Goal: Information Seeking & Learning: Learn about a topic

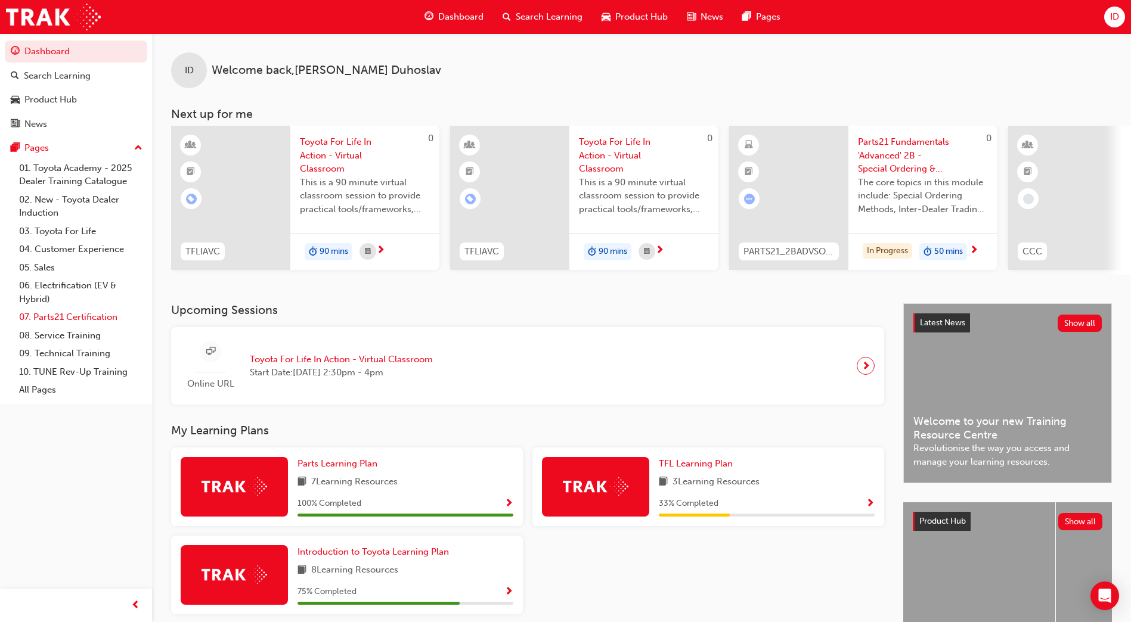
click at [74, 312] on link "07. Parts21 Certification" at bounding box center [80, 317] width 133 height 18
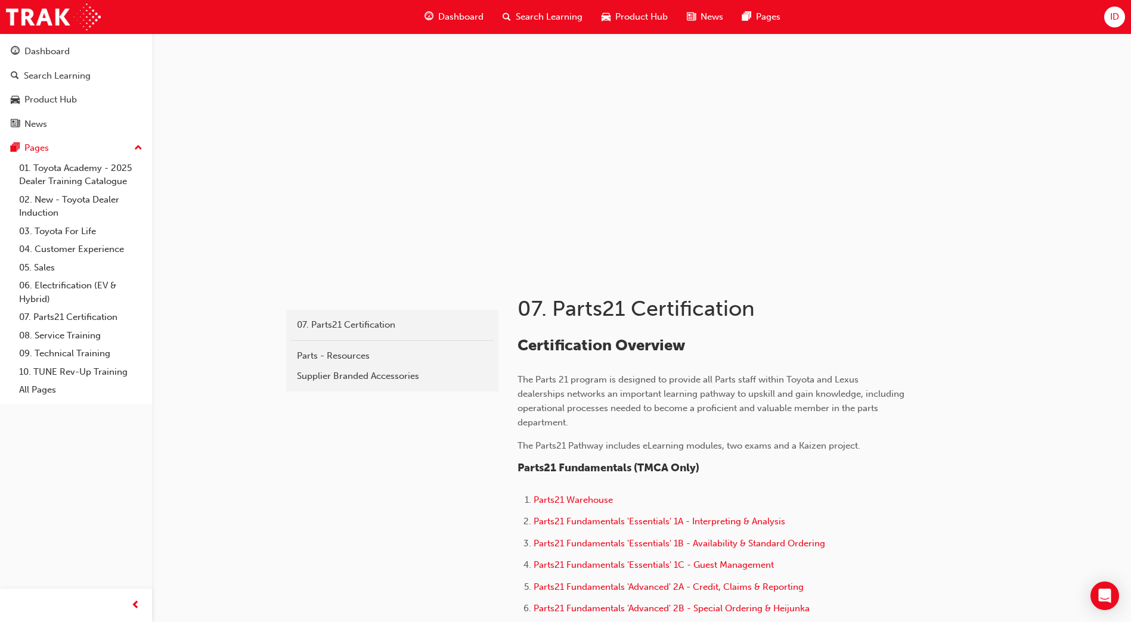
scroll to position [119, 0]
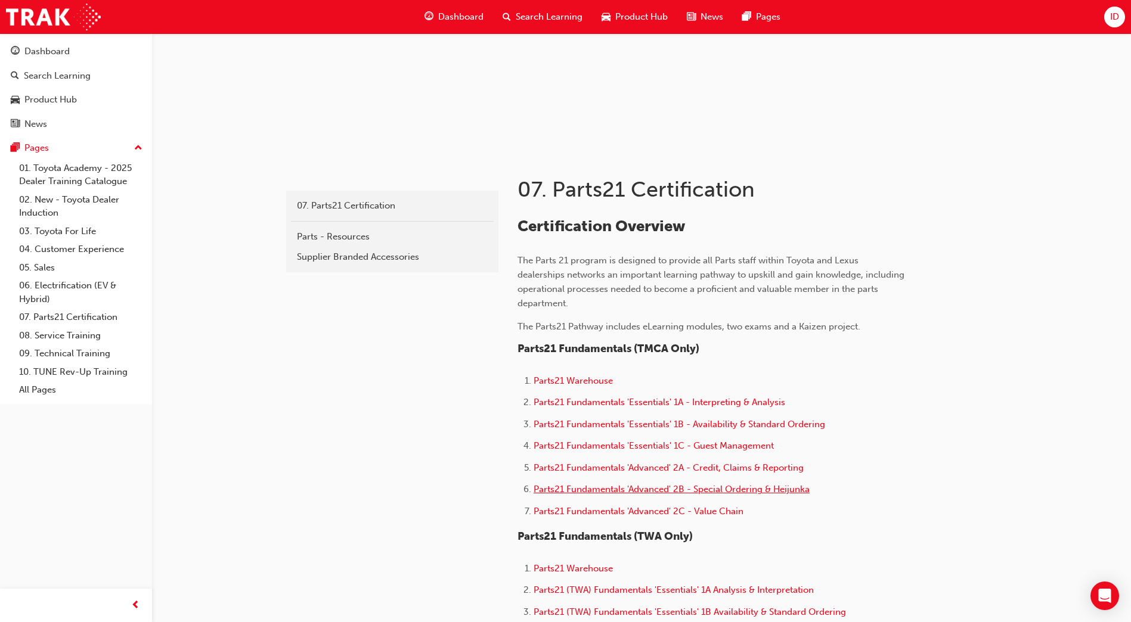
click at [581, 491] on span "Parts21 Fundamentals 'Advanced' 2B - Special Ordering & Heijunka" at bounding box center [671, 489] width 276 height 11
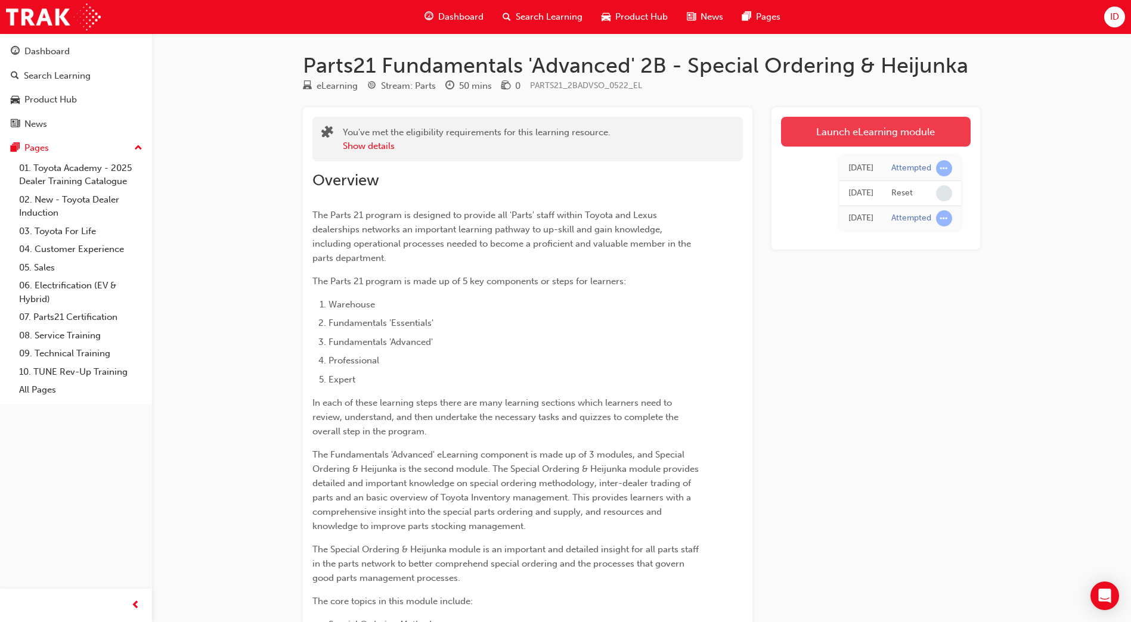
click at [820, 139] on link "Launch eLearning module" at bounding box center [876, 132] width 190 height 30
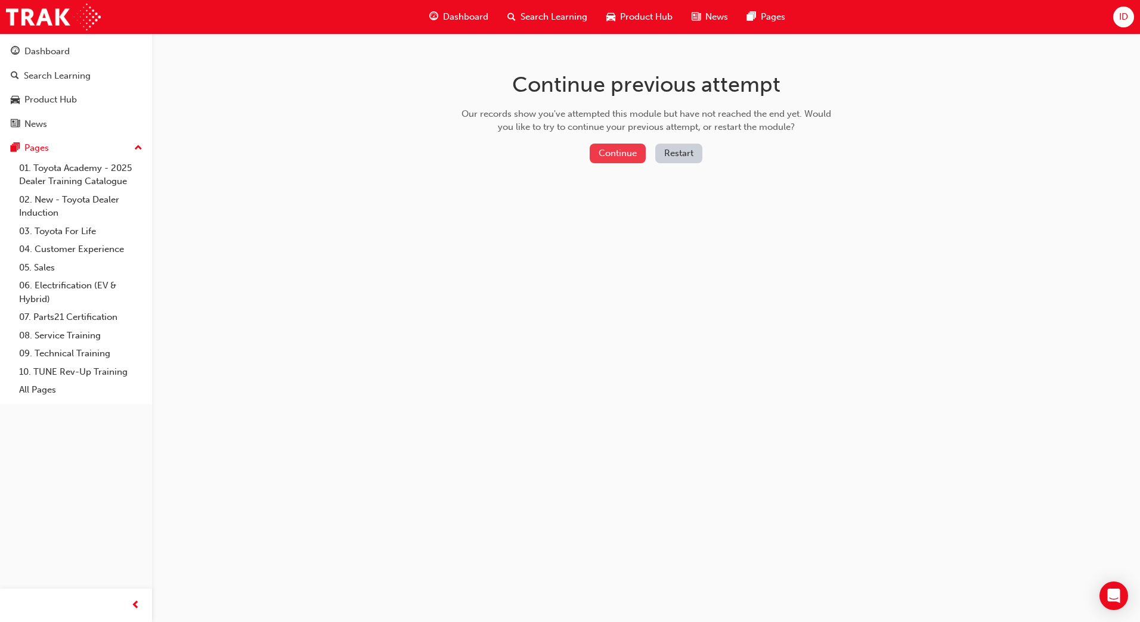
click at [616, 151] on button "Continue" at bounding box center [618, 154] width 56 height 20
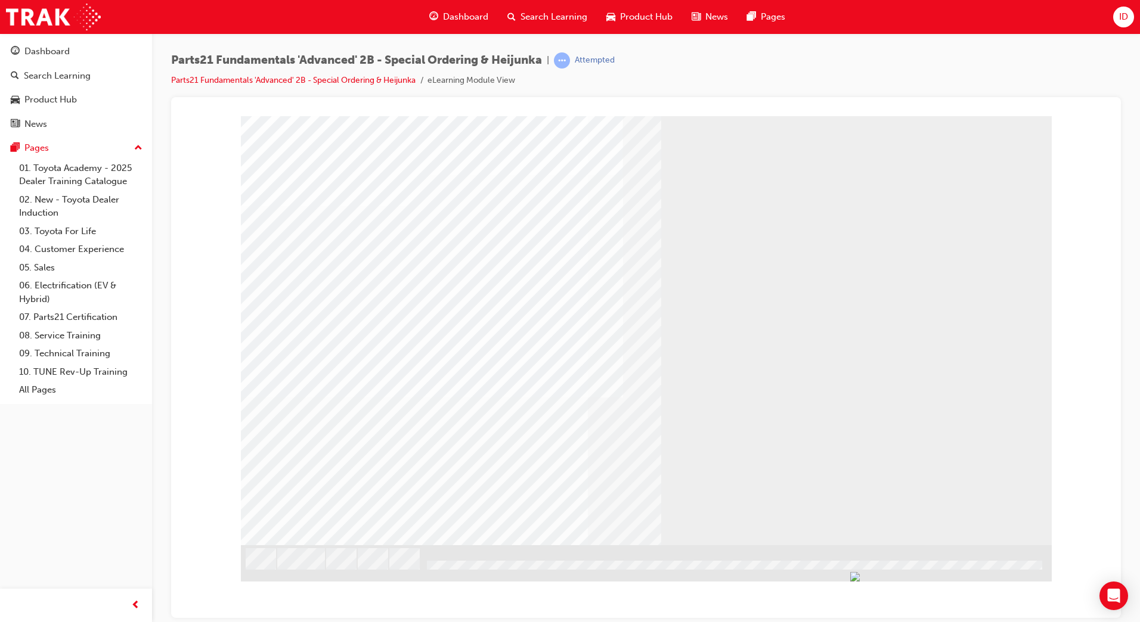
click at [56, 314] on link "07. Parts21 Certification" at bounding box center [80, 317] width 133 height 18
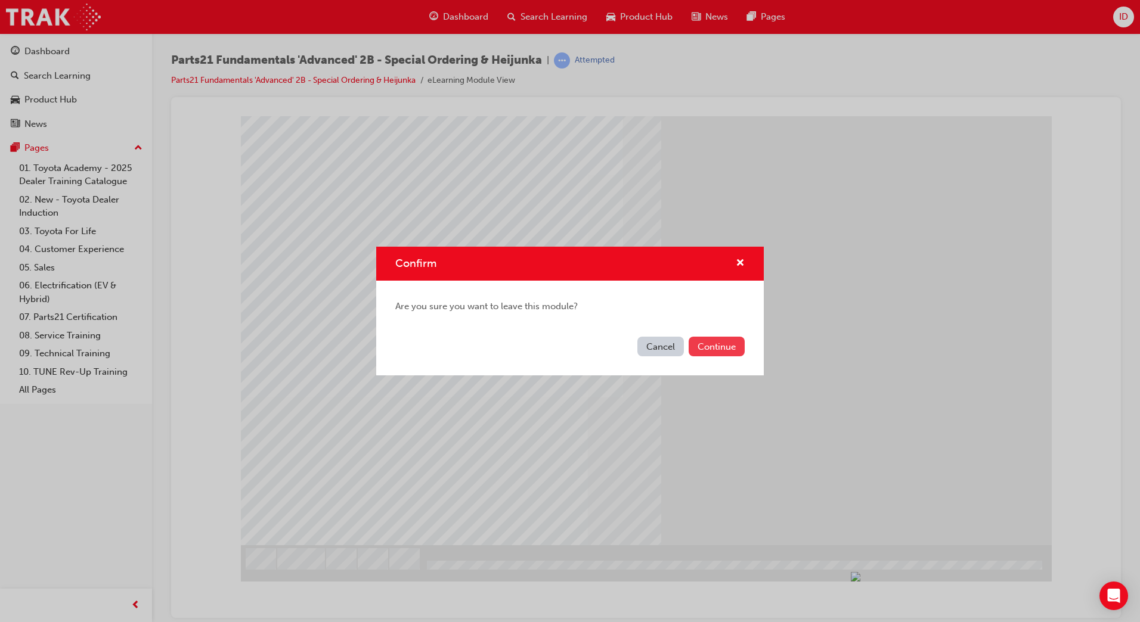
click at [708, 346] on button "Continue" at bounding box center [716, 347] width 56 height 20
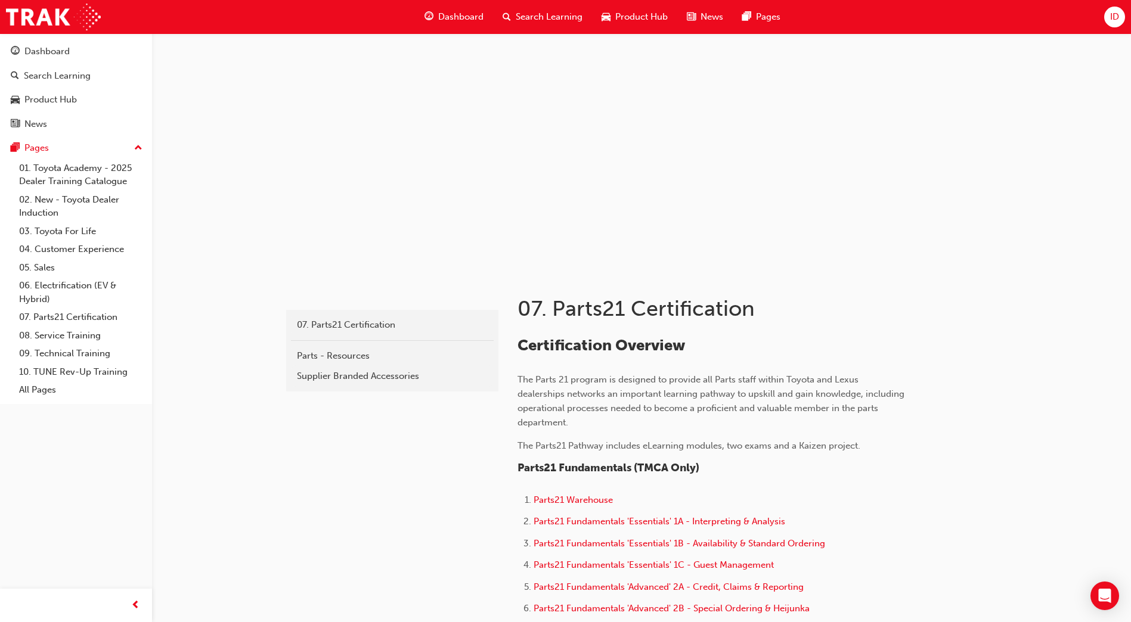
scroll to position [238, 0]
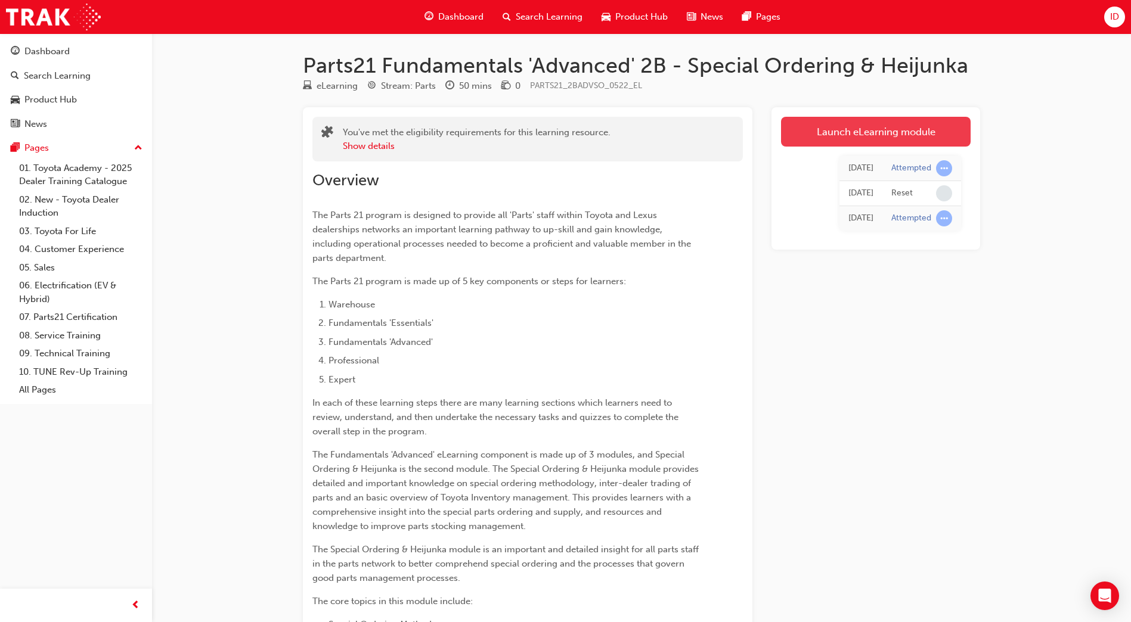
click at [828, 131] on link "Launch eLearning module" at bounding box center [876, 132] width 190 height 30
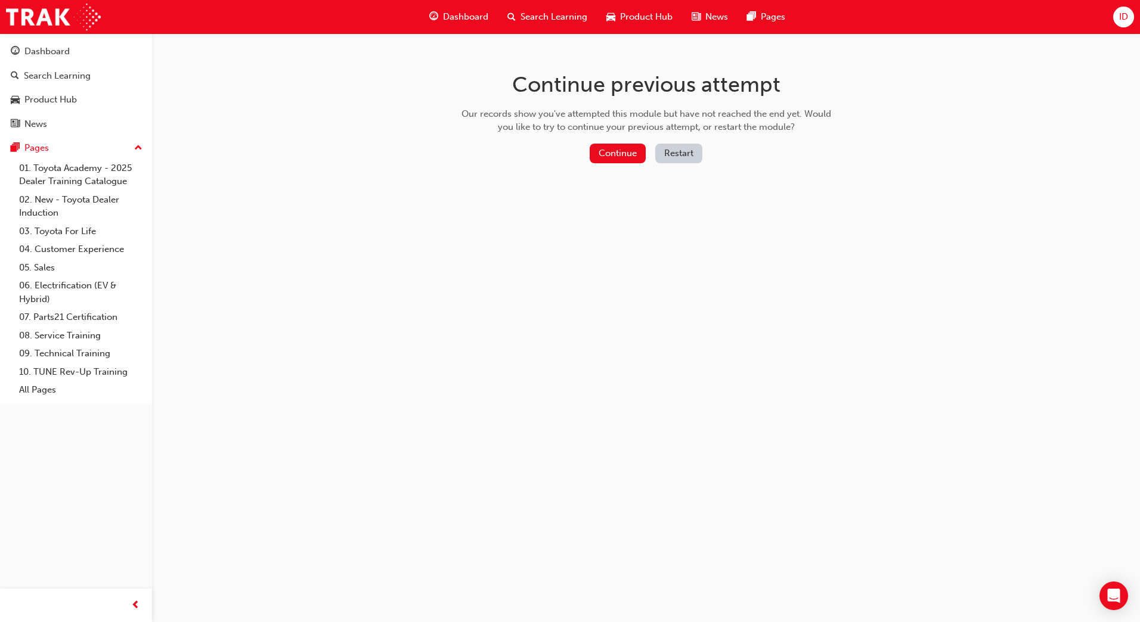
click at [672, 157] on button "Restart" at bounding box center [678, 154] width 47 height 20
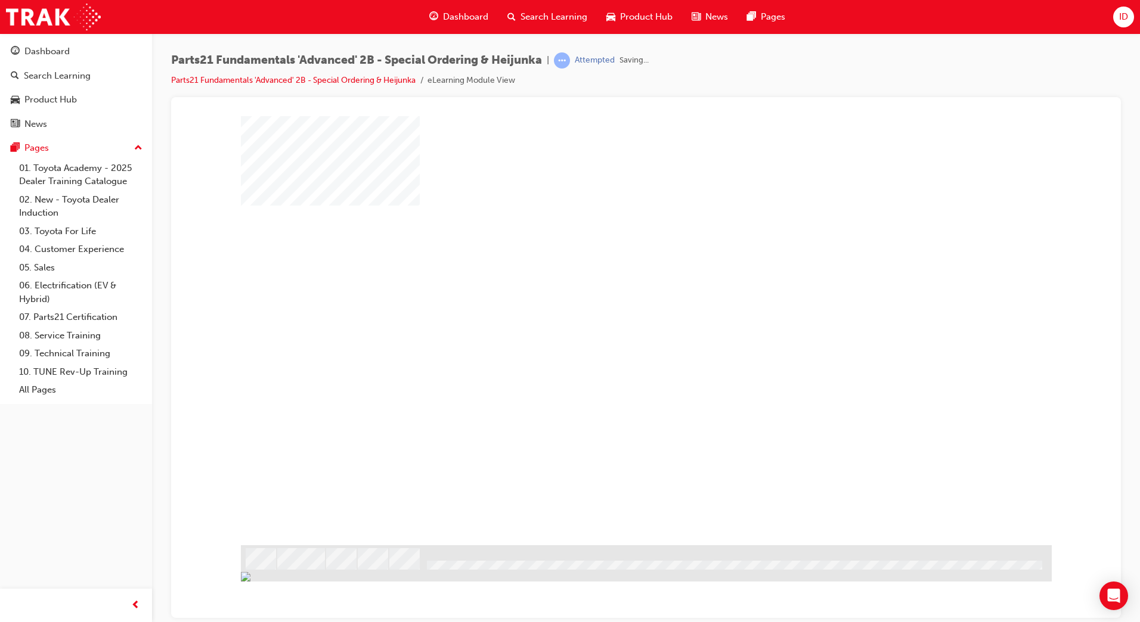
click at [771, 340] on div at bounding box center [646, 330] width 811 height 429
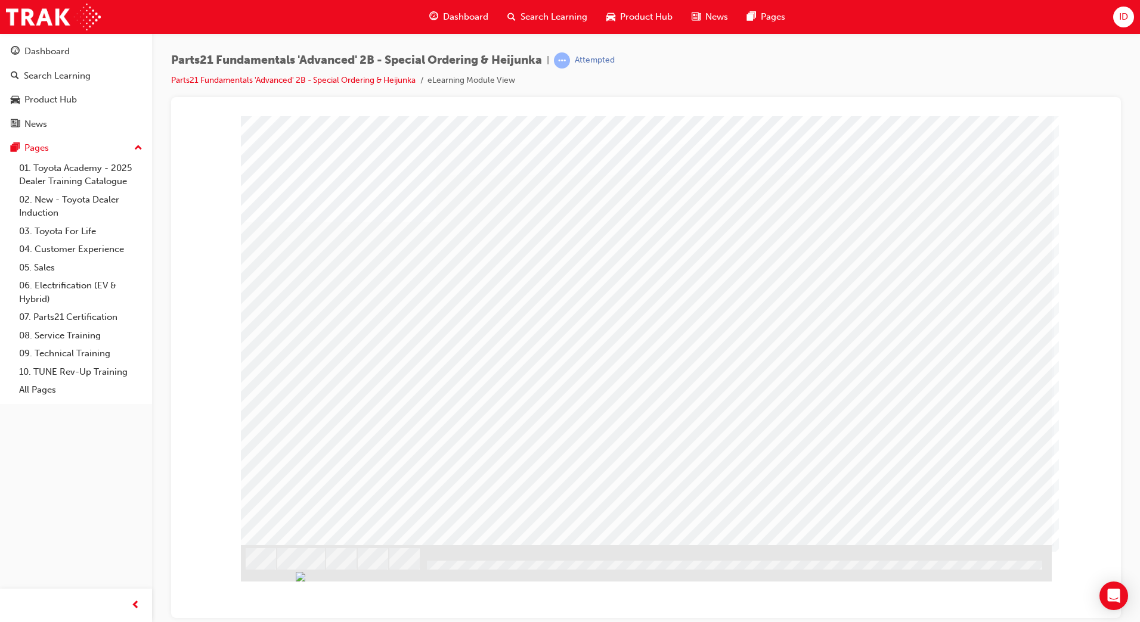
drag, startPoint x: 336, startPoint y: 428, endPoint x: 307, endPoint y: 336, distance: 96.3
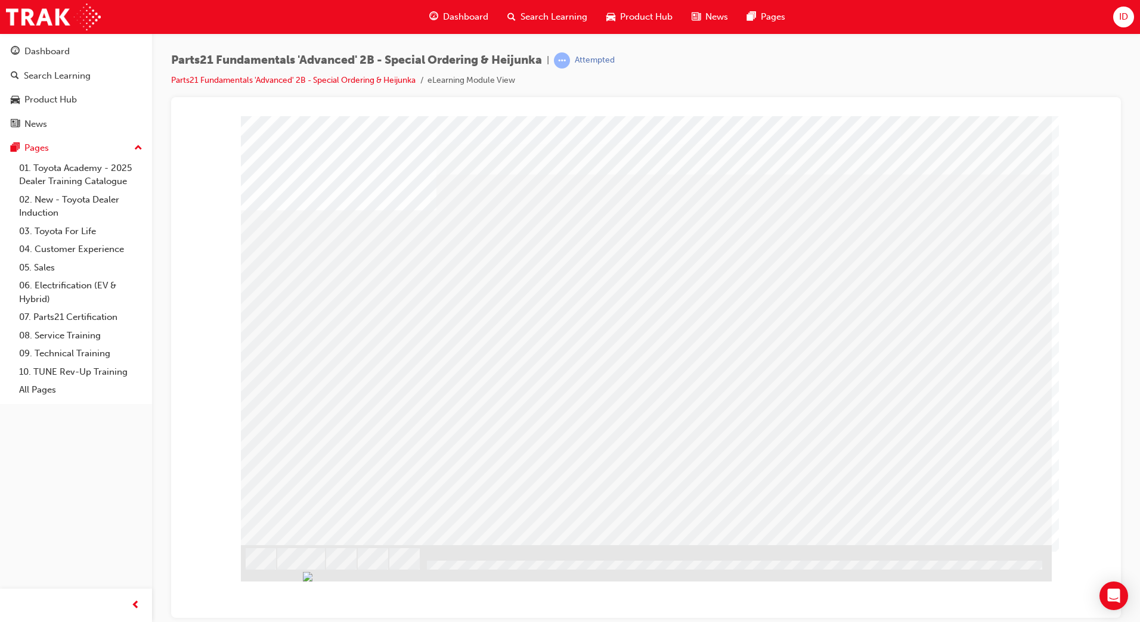
drag, startPoint x: 955, startPoint y: 517, endPoint x: 923, endPoint y: 514, distance: 31.7
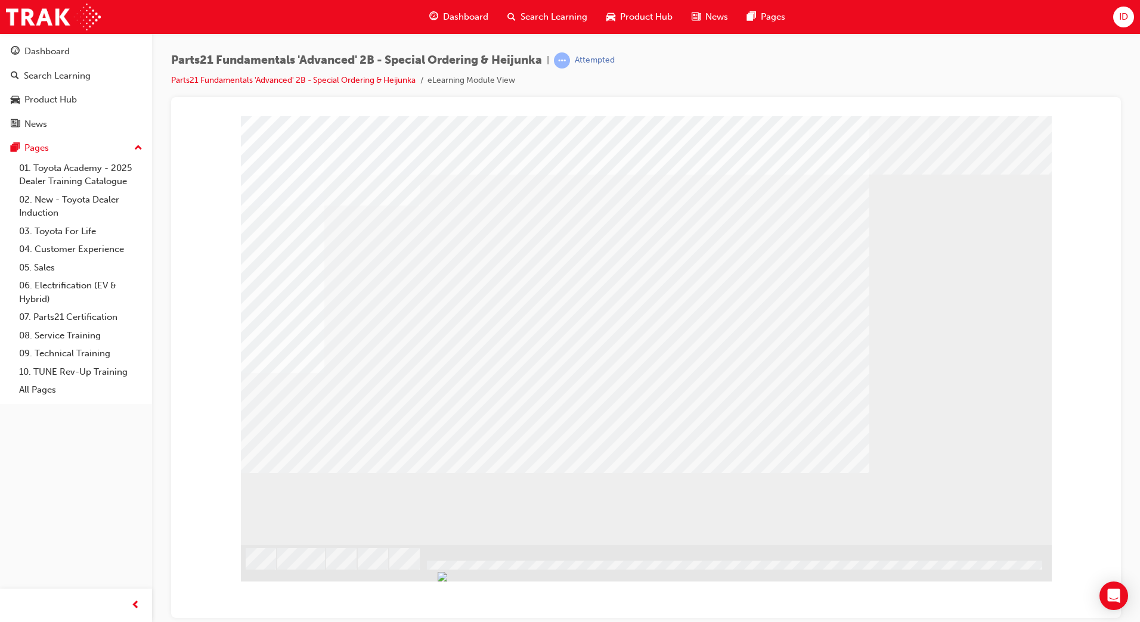
drag, startPoint x: 346, startPoint y: 443, endPoint x: 317, endPoint y: 468, distance: 38.1
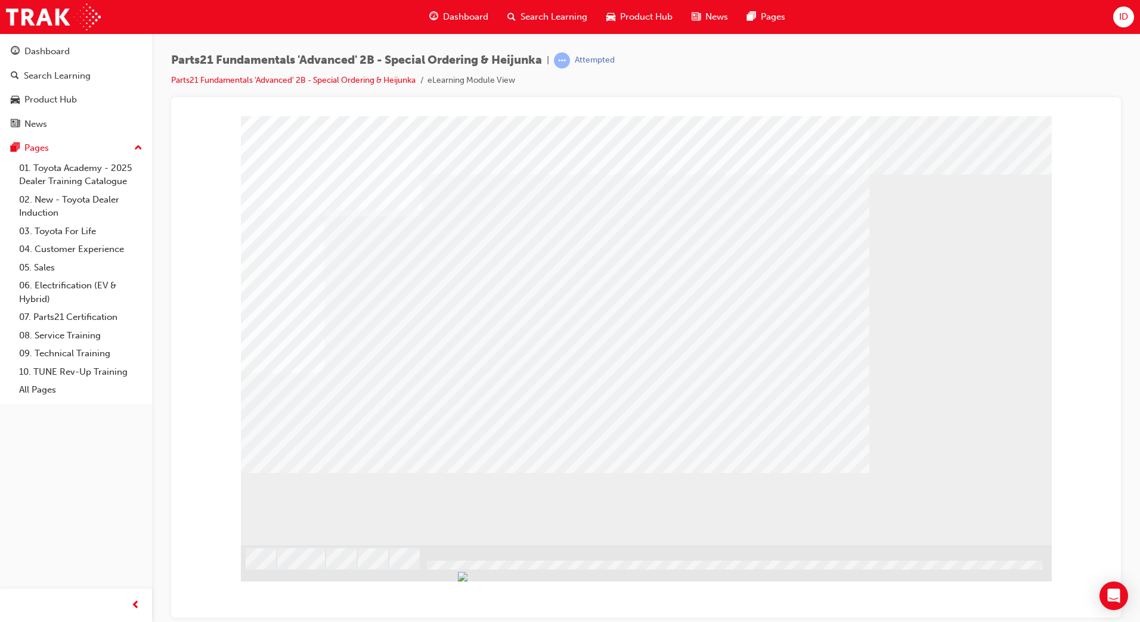
drag, startPoint x: 316, startPoint y: 429, endPoint x: 321, endPoint y: 440, distance: 12.5
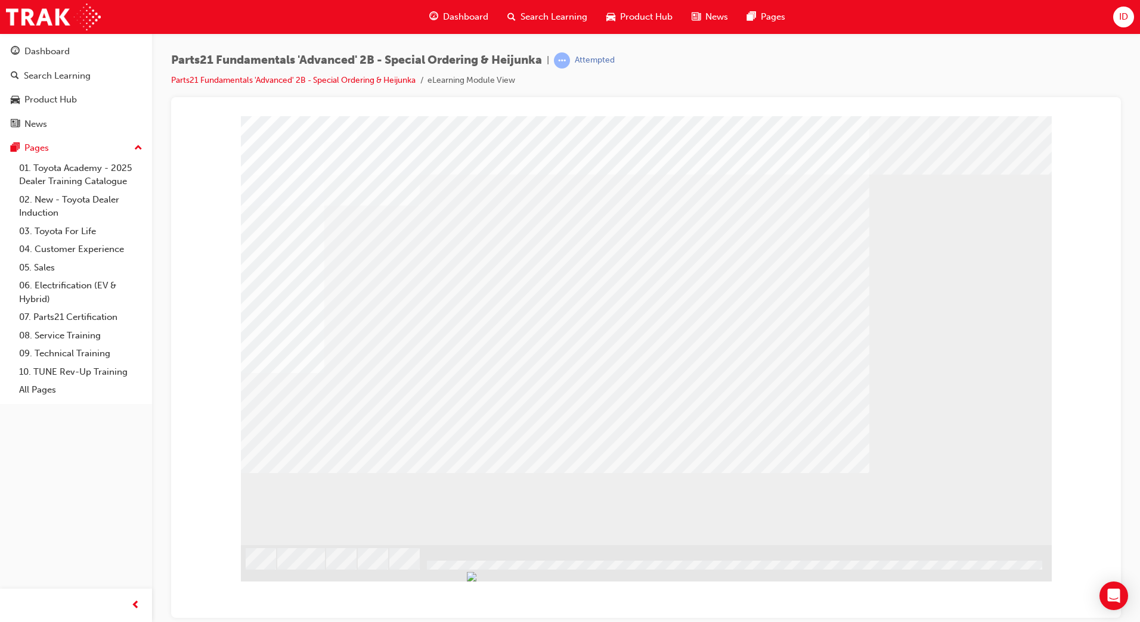
drag, startPoint x: 347, startPoint y: 428, endPoint x: 334, endPoint y: 408, distance: 23.8
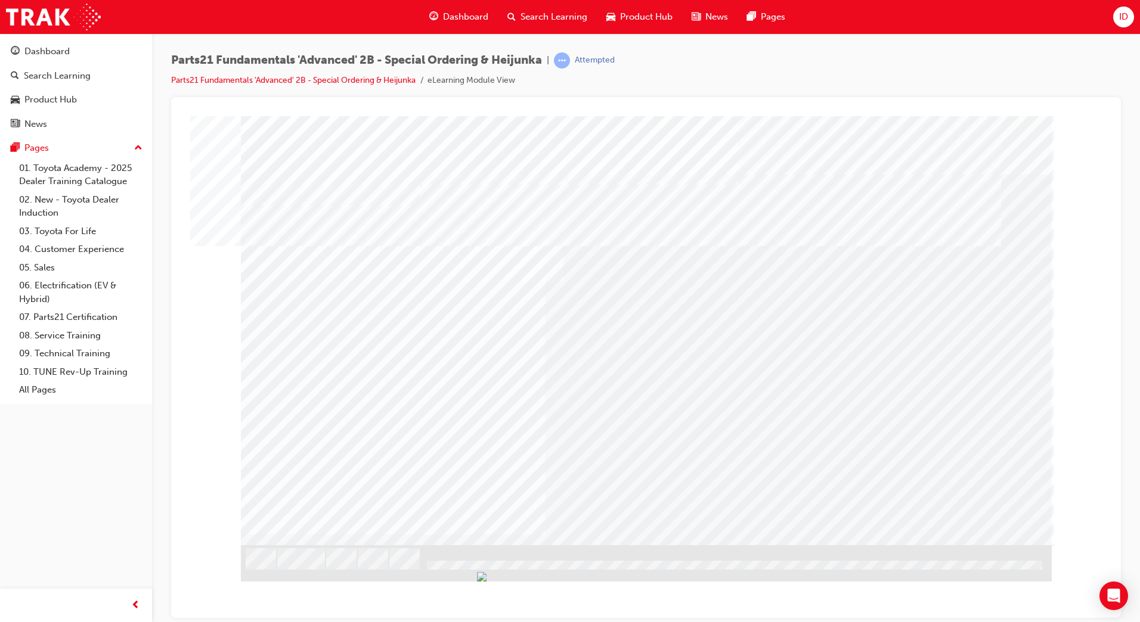
drag, startPoint x: 975, startPoint y: 504, endPoint x: 973, endPoint y: 511, distance: 7.3
click at [973, 507] on div at bounding box center [646, 330] width 811 height 429
click at [330, 368] on div "" at bounding box center [646, 330] width 811 height 429
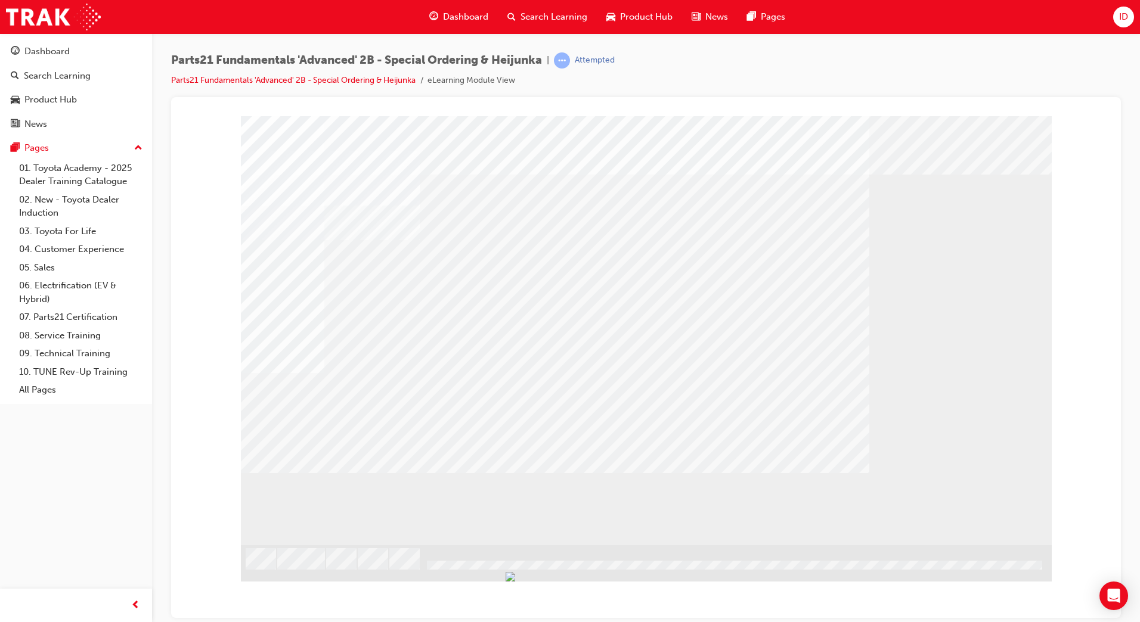
drag, startPoint x: 990, startPoint y: 511, endPoint x: 961, endPoint y: 511, distance: 28.6
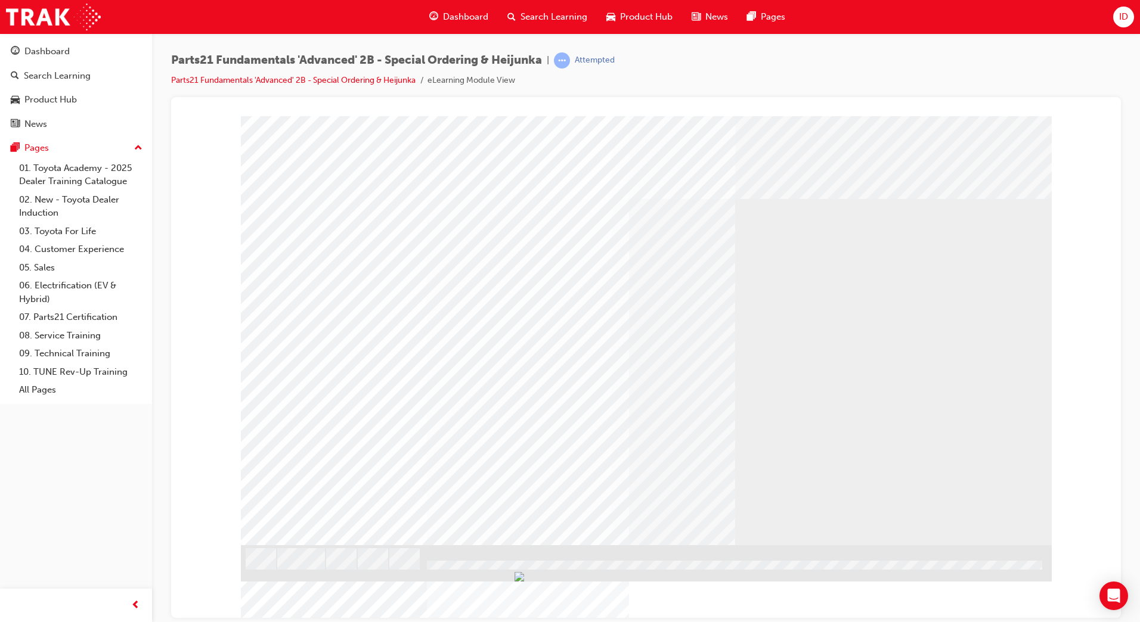
drag, startPoint x: 998, startPoint y: 515, endPoint x: 937, endPoint y: 514, distance: 61.4
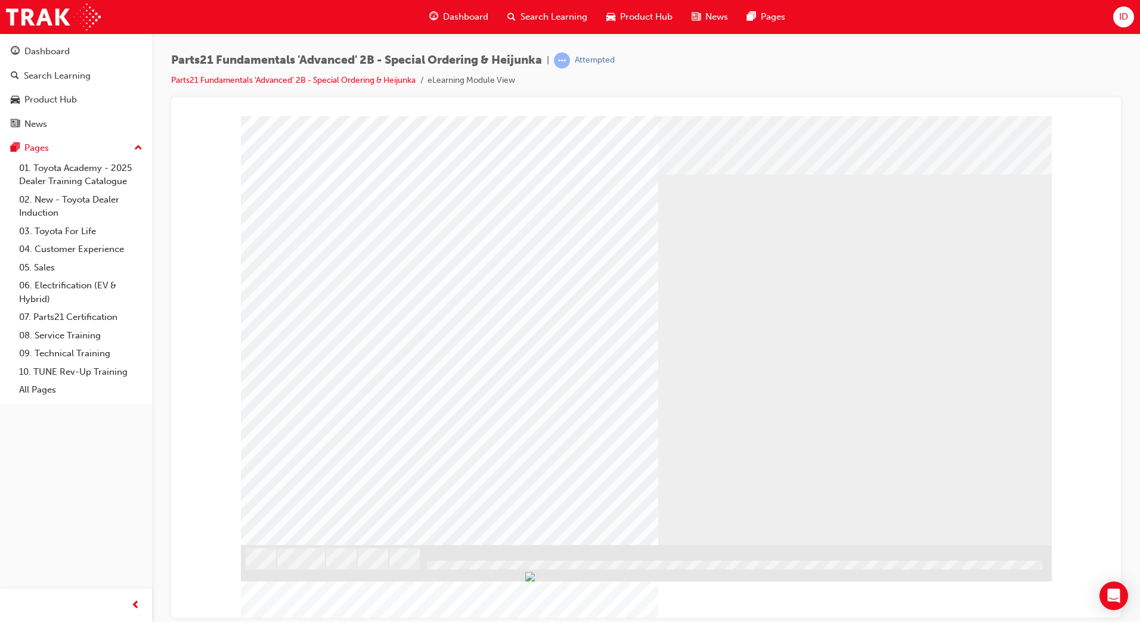
click at [316, 603] on div "BACK Trigger this button to go to the previous slide" at bounding box center [278, 613] width 75 height 21
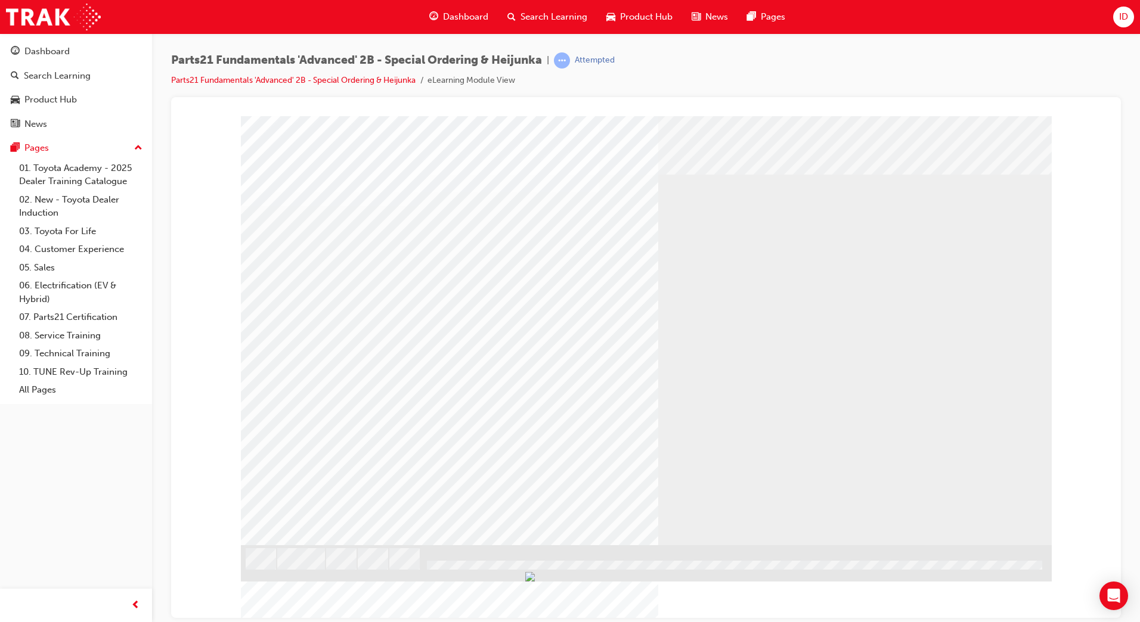
drag, startPoint x: 844, startPoint y: 327, endPoint x: 841, endPoint y: 361, distance: 33.5
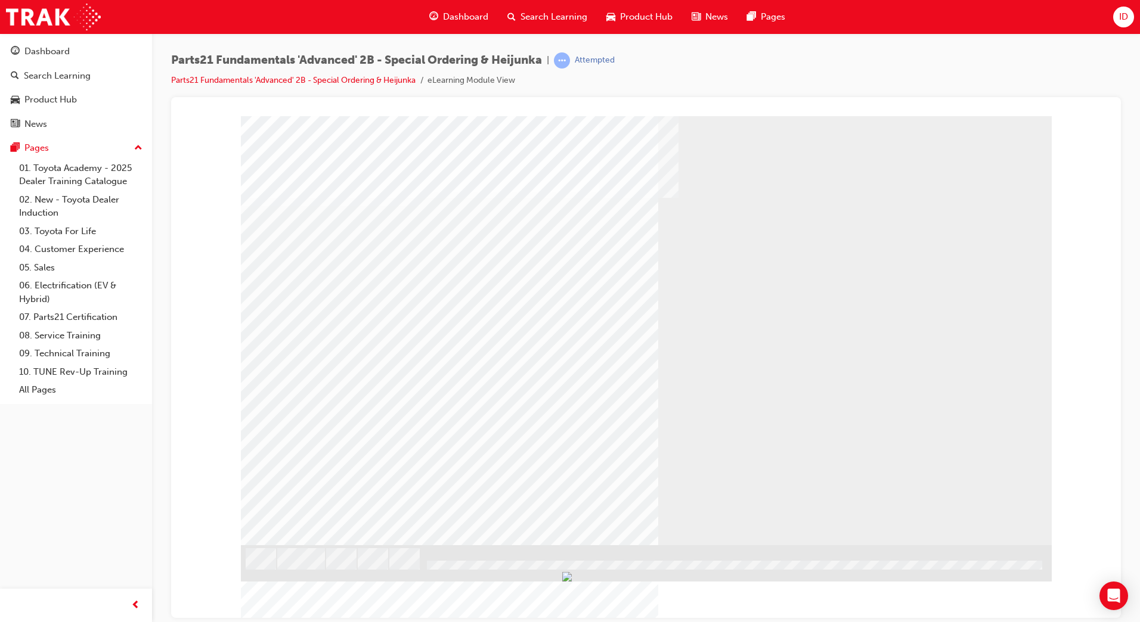
click at [830, 291] on div "multistate" at bounding box center [646, 330] width 811 height 429
drag, startPoint x: 829, startPoint y: 276, endPoint x: 831, endPoint y: 286, distance: 10.4
drag, startPoint x: 834, startPoint y: 359, endPoint x: 830, endPoint y: 365, distance: 7.8
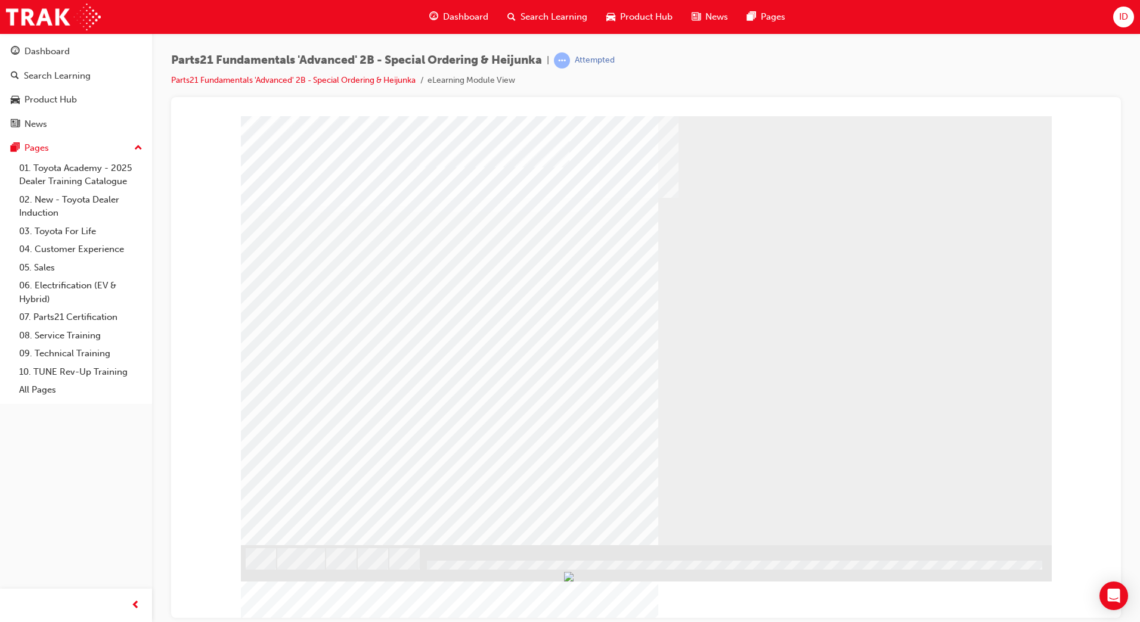
drag, startPoint x: 826, startPoint y: 369, endPoint x: 817, endPoint y: 396, distance: 28.3
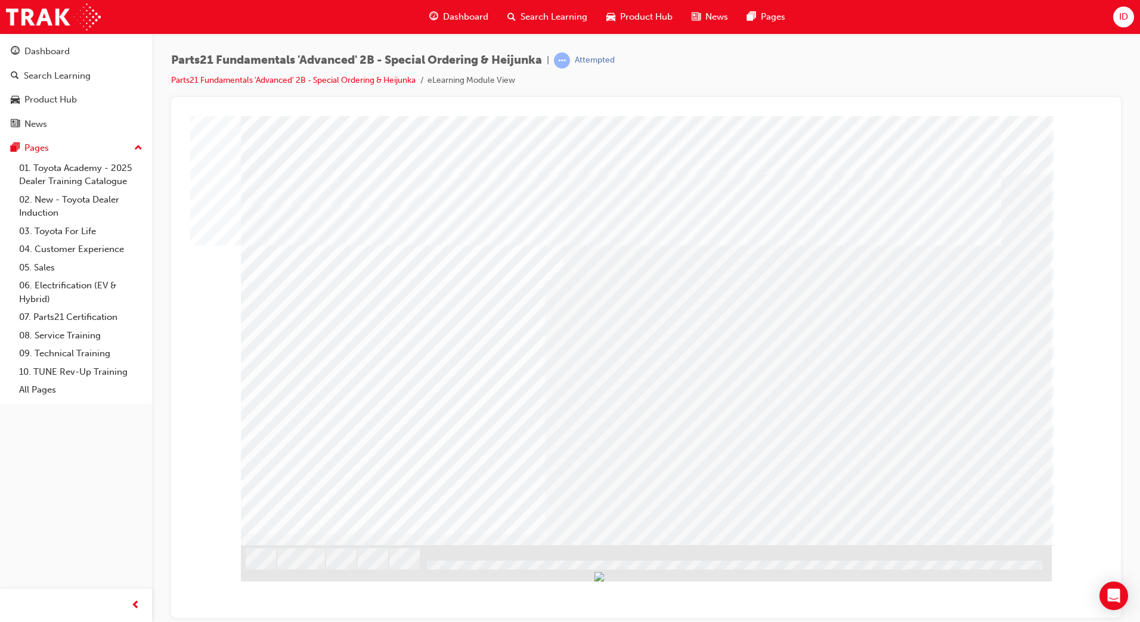
click at [369, 335] on div "" at bounding box center [646, 330] width 811 height 429
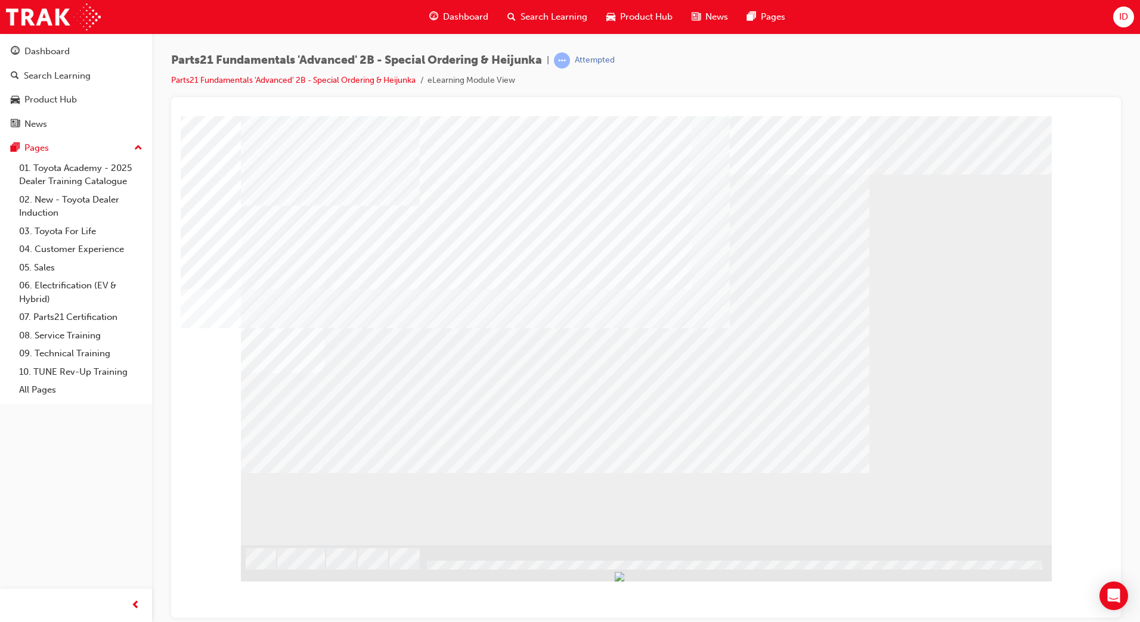
click at [348, 411] on div "" at bounding box center [646, 330] width 811 height 429
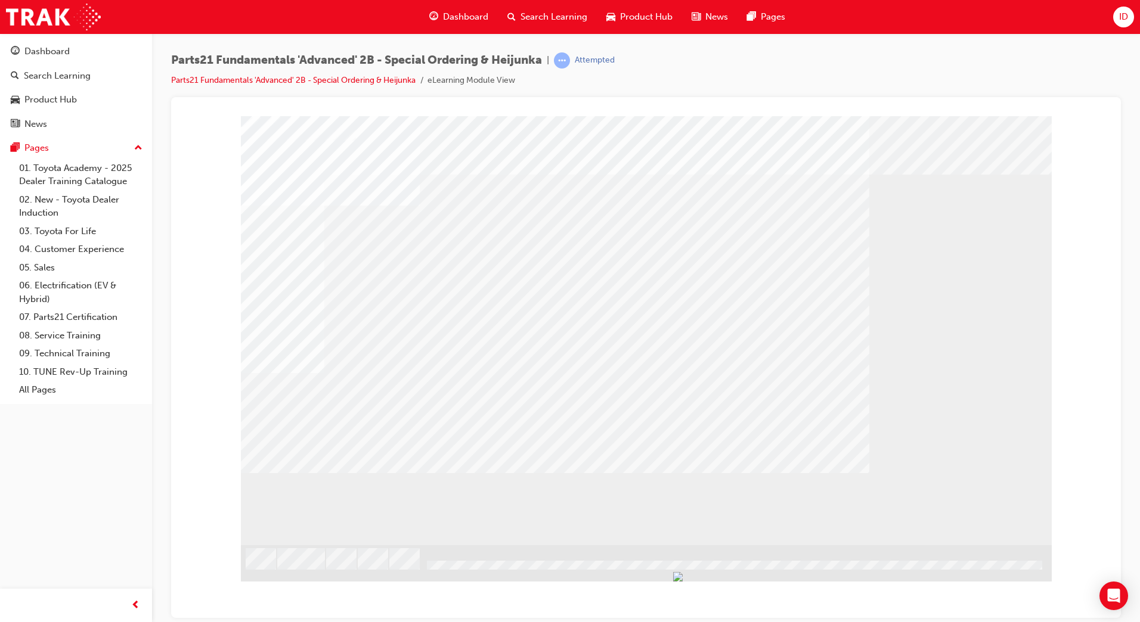
drag, startPoint x: 325, startPoint y: 459, endPoint x: 334, endPoint y: 433, distance: 27.9
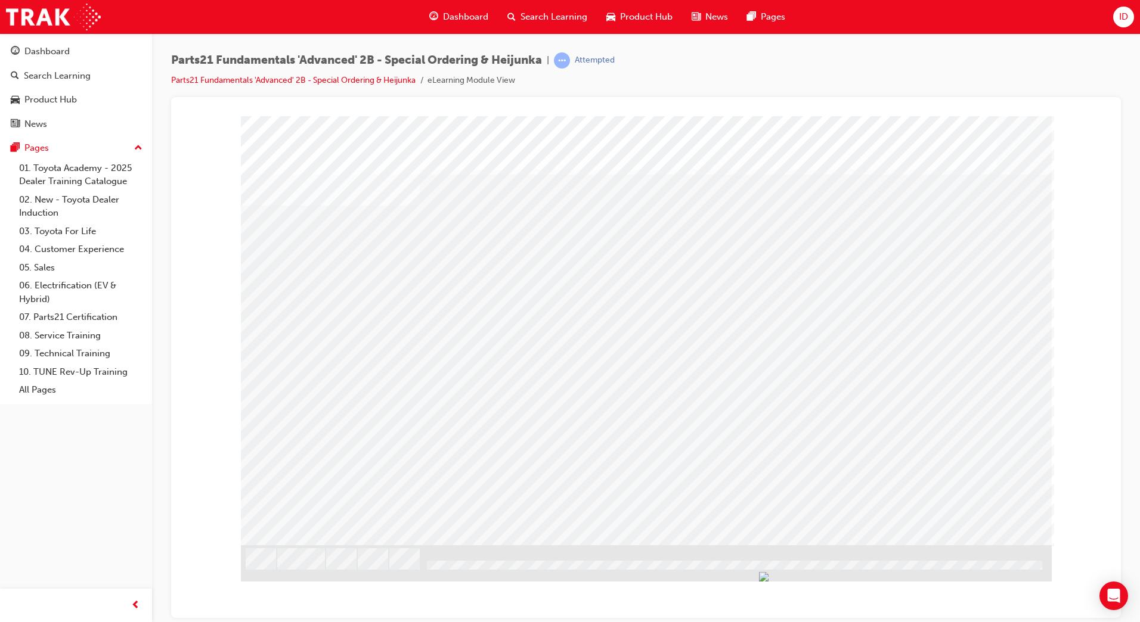
drag, startPoint x: 551, startPoint y: 457, endPoint x: 564, endPoint y: 449, distance: 14.9
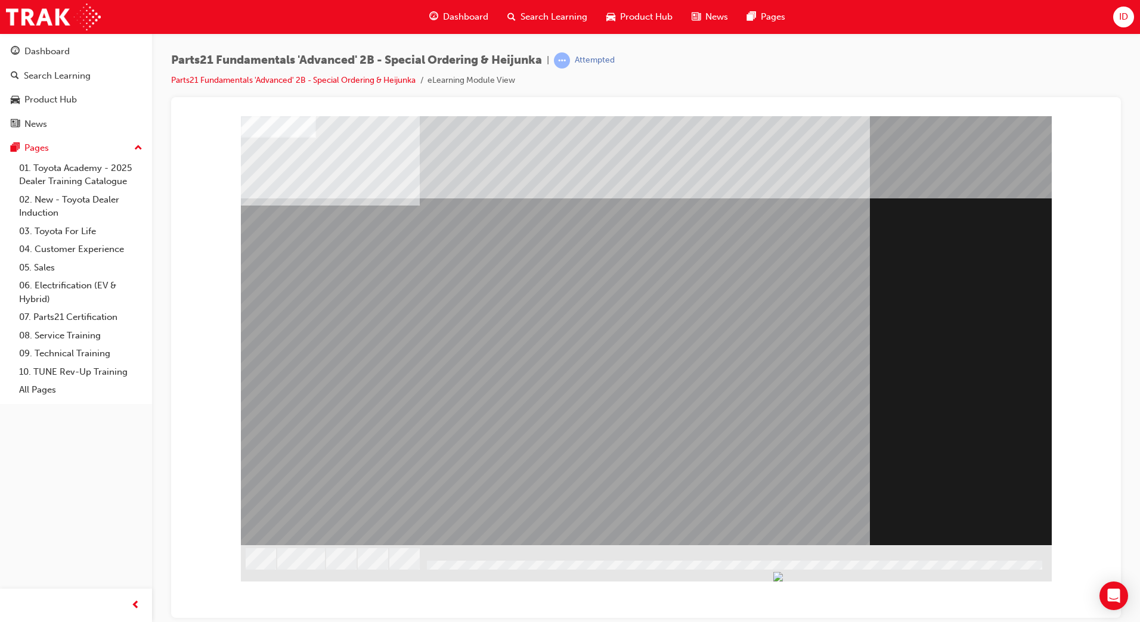
drag, startPoint x: 961, startPoint y: 523, endPoint x: 960, endPoint y: 517, distance: 6.7
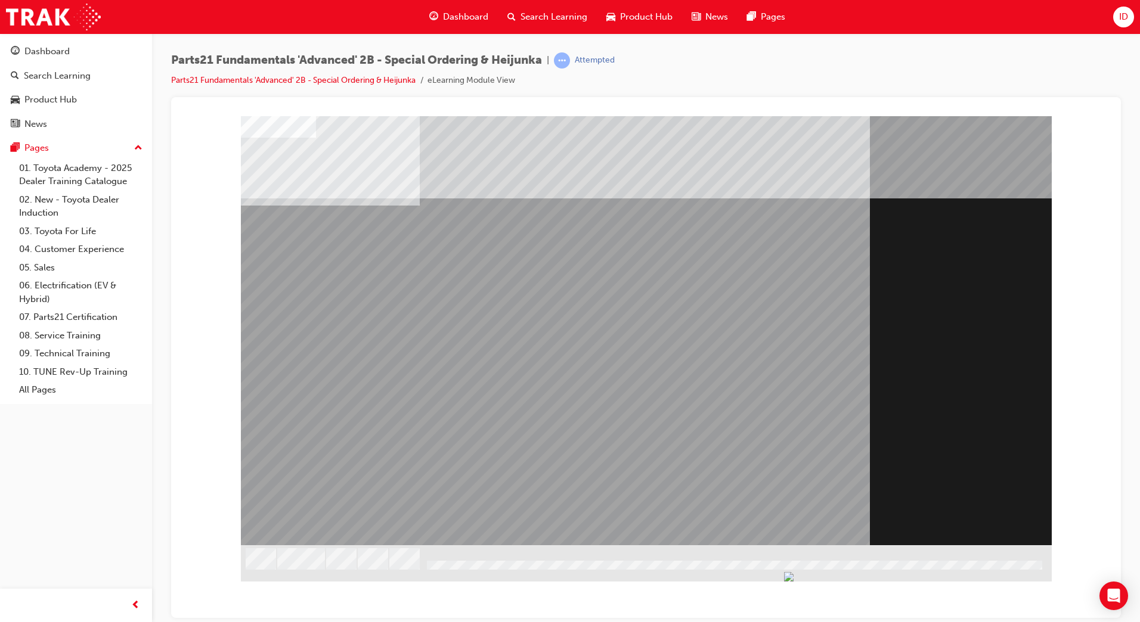
click at [996, 533] on div "Section Title Page" at bounding box center [646, 330] width 811 height 429
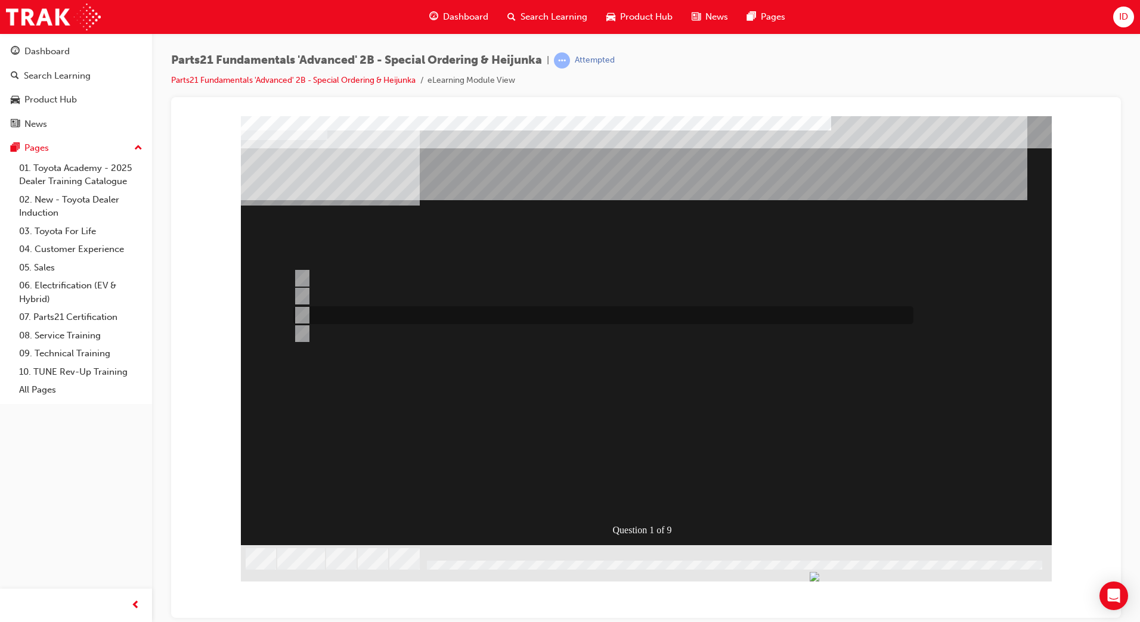
click at [360, 310] on div at bounding box center [600, 315] width 620 height 18
radio input "true"
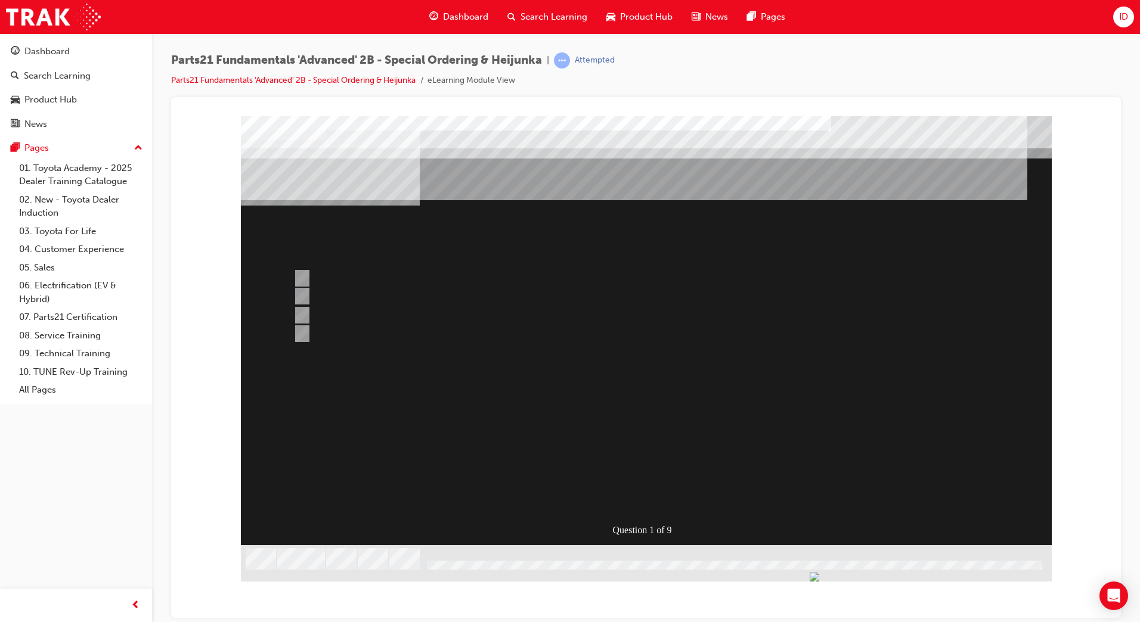
click at [633, 497] on div at bounding box center [646, 344] width 811 height 456
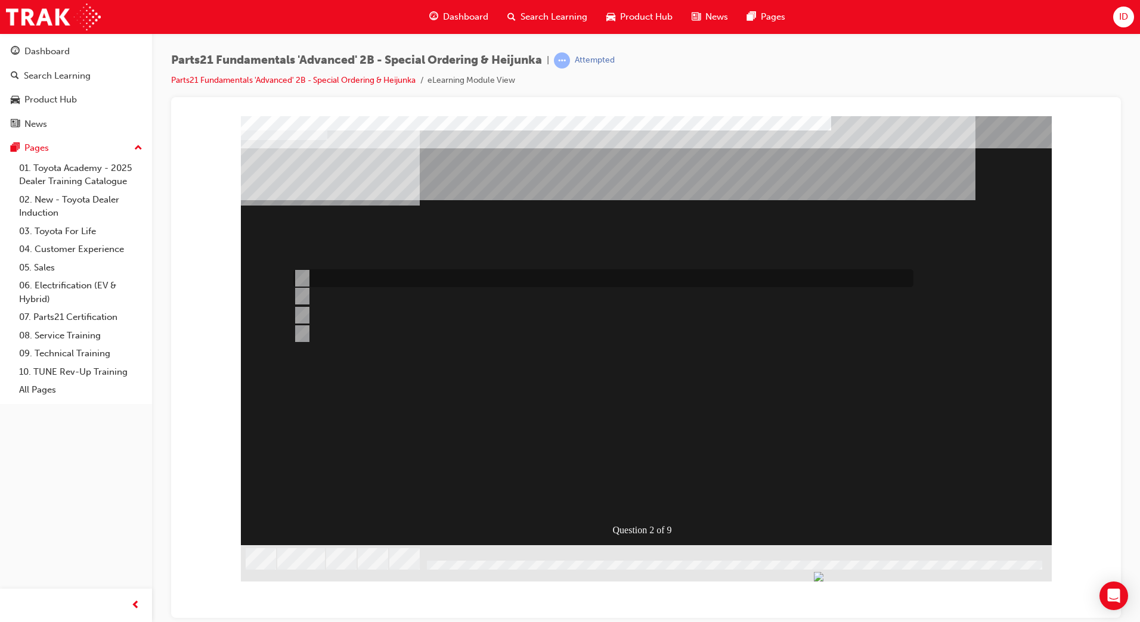
click at [327, 273] on div at bounding box center [600, 278] width 620 height 18
radio input "true"
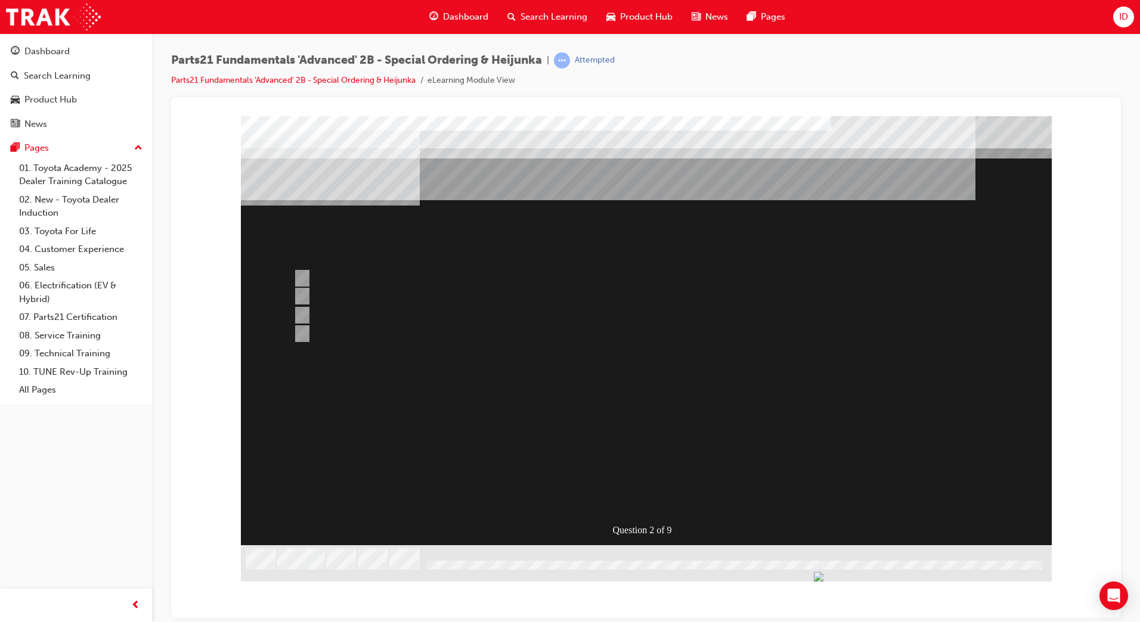
click at [638, 498] on div at bounding box center [646, 344] width 811 height 456
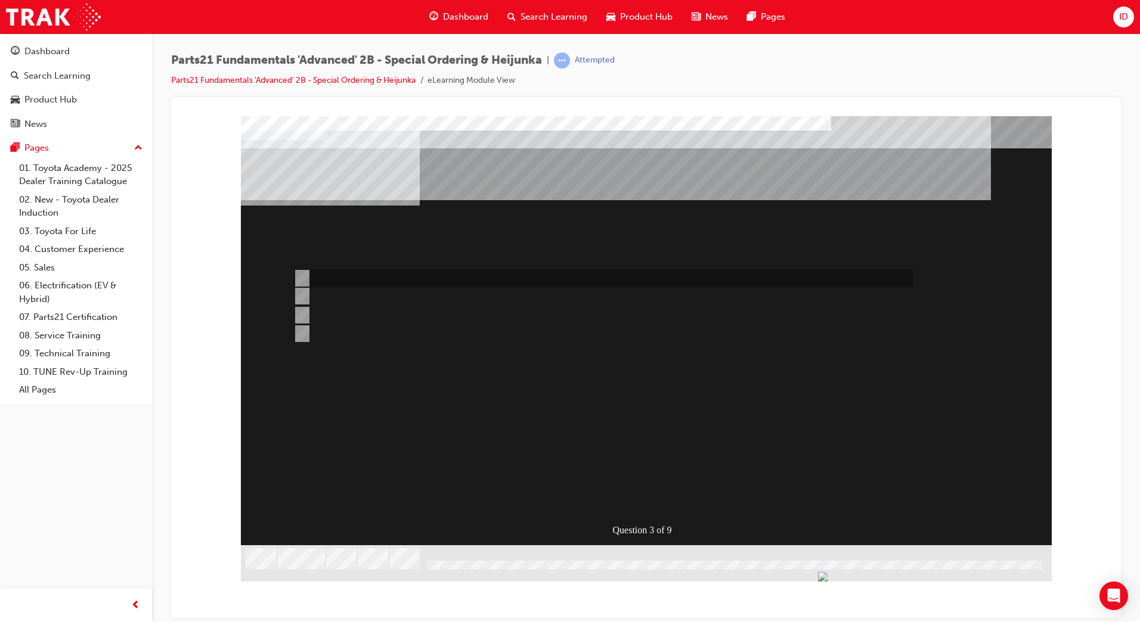
click at [328, 284] on div at bounding box center [600, 278] width 620 height 18
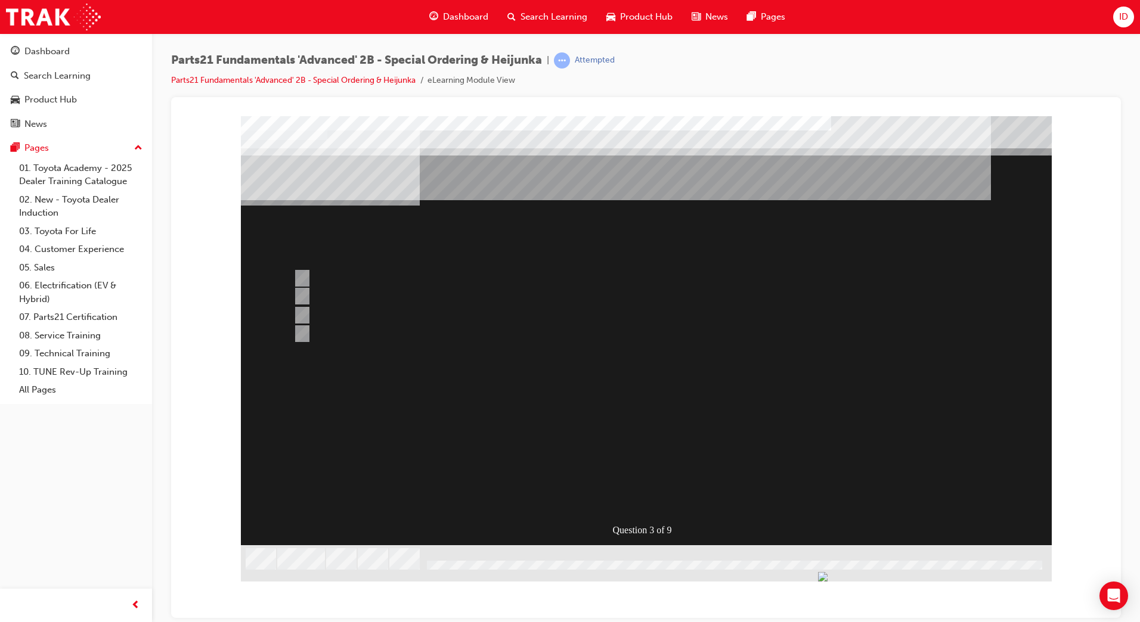
click at [373, 313] on div at bounding box center [646, 344] width 811 height 456
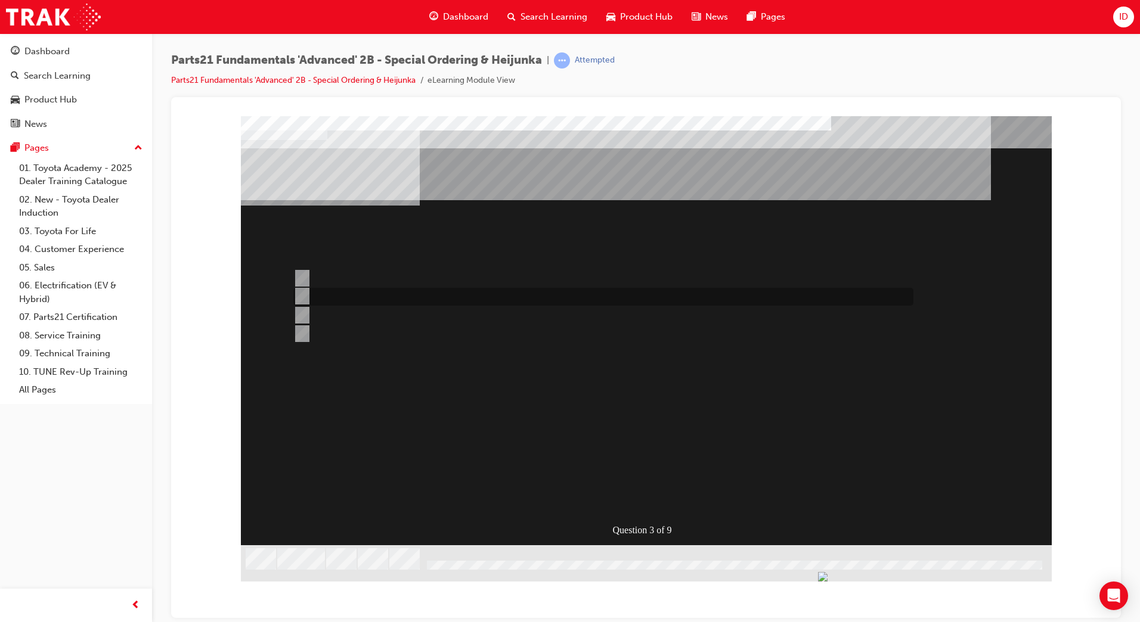
click at [346, 302] on div at bounding box center [600, 297] width 620 height 18
radio input "false"
click at [358, 314] on div at bounding box center [600, 315] width 620 height 18
radio input "false"
radio input "true"
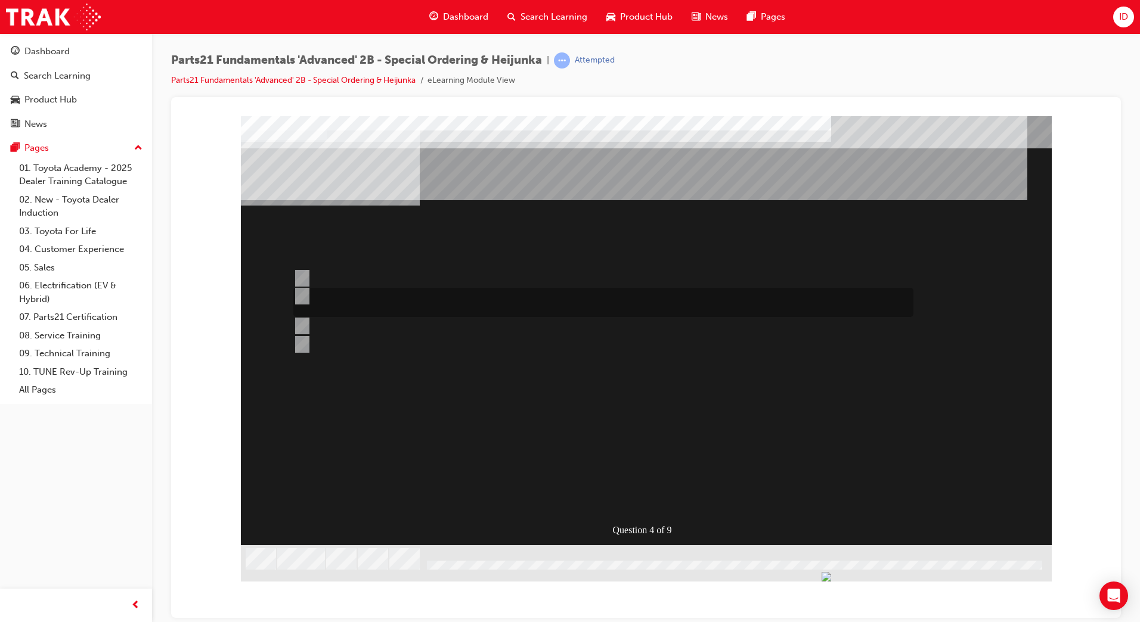
click at [331, 299] on div at bounding box center [600, 302] width 620 height 29
radio input "true"
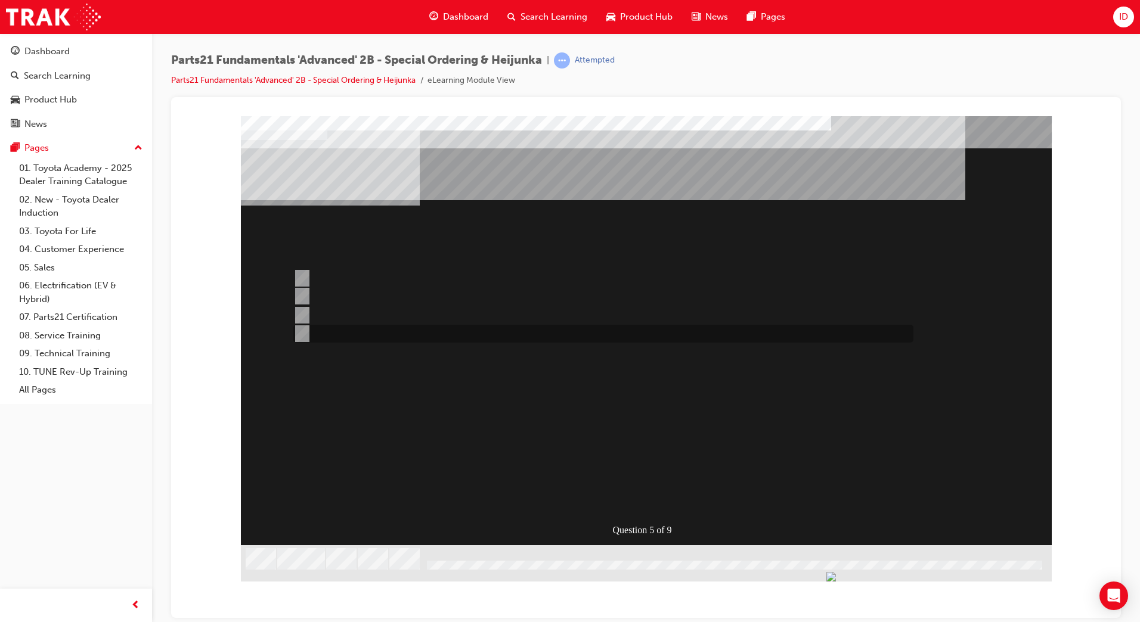
click at [335, 334] on div at bounding box center [600, 334] width 620 height 18
radio input "true"
click at [404, 340] on div at bounding box center [600, 334] width 620 height 18
radio input "true"
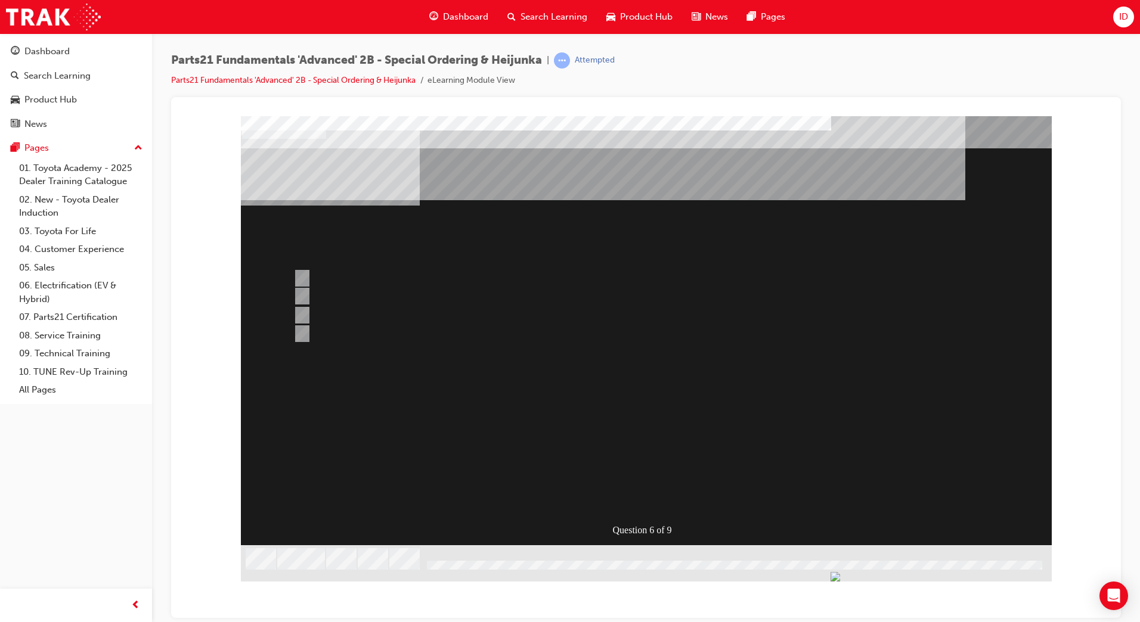
click at [390, 287] on div at bounding box center [600, 278] width 620 height 18
radio input "true"
click at [364, 315] on div at bounding box center [600, 315] width 620 height 18
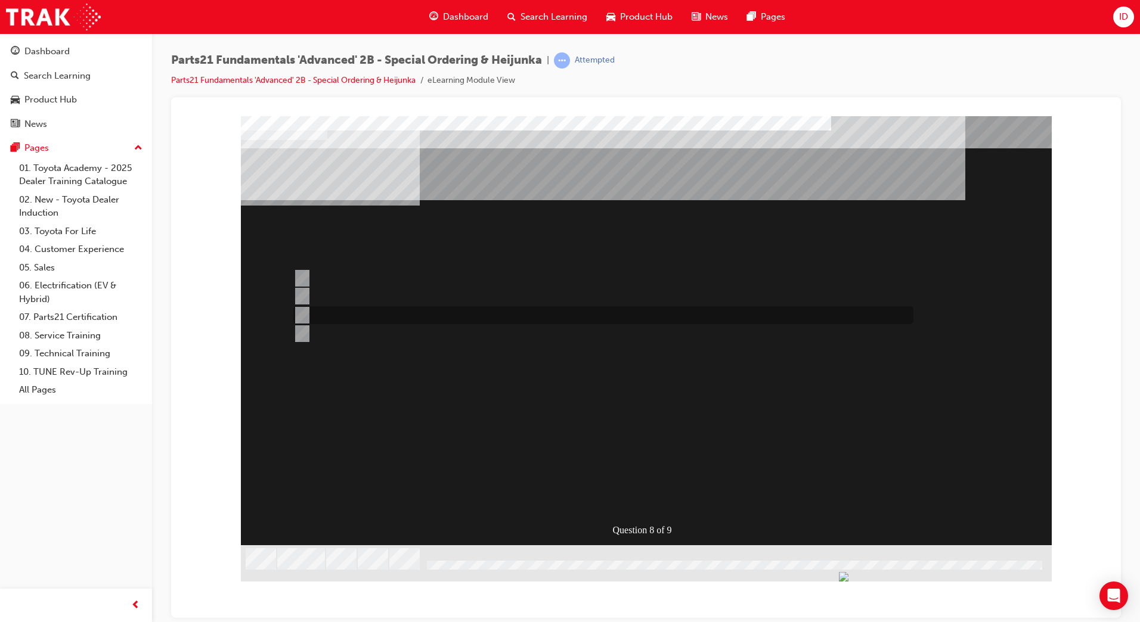
radio input "true"
click at [414, 291] on div at bounding box center [600, 297] width 620 height 18
radio input "true"
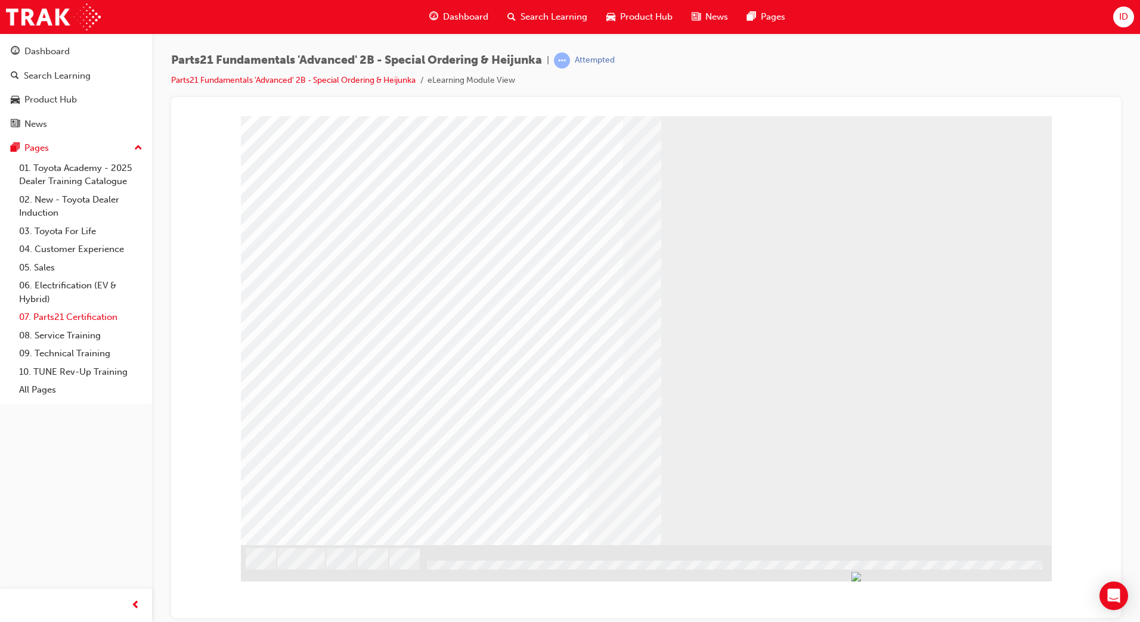
click at [73, 317] on link "07. Parts21 Certification" at bounding box center [80, 317] width 133 height 18
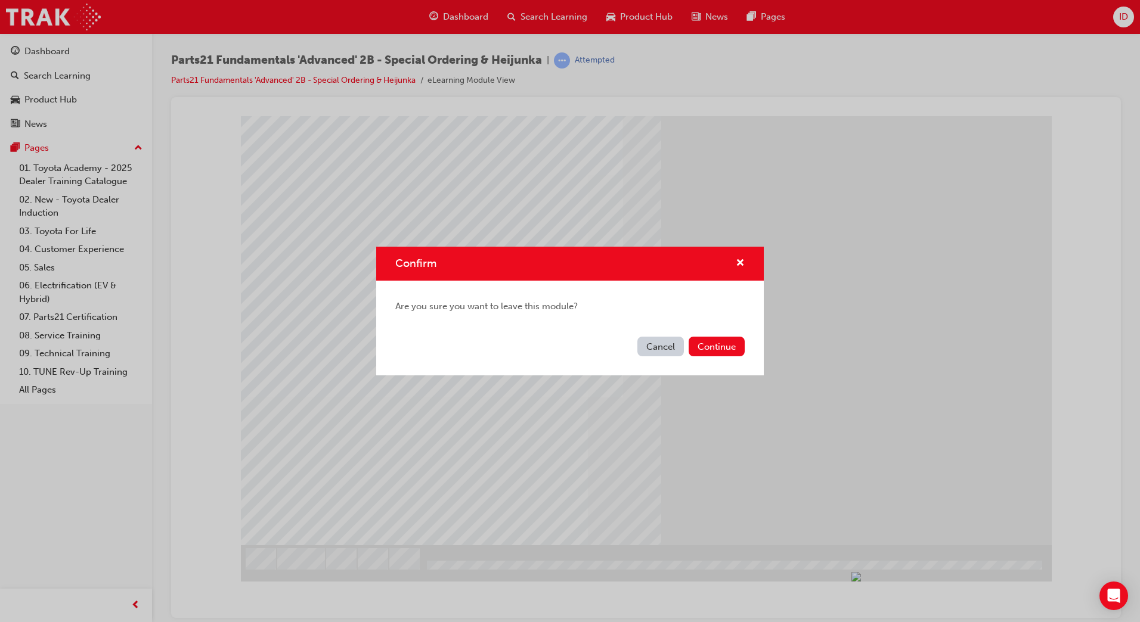
drag, startPoint x: 644, startPoint y: 348, endPoint x: 637, endPoint y: 351, distance: 7.5
click at [637, 351] on button "Cancel" at bounding box center [660, 347] width 46 height 20
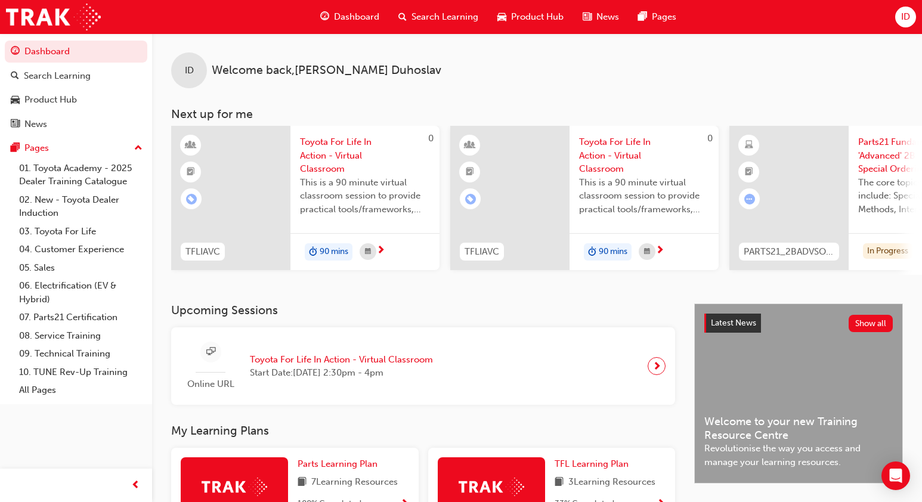
scroll to position [60, 0]
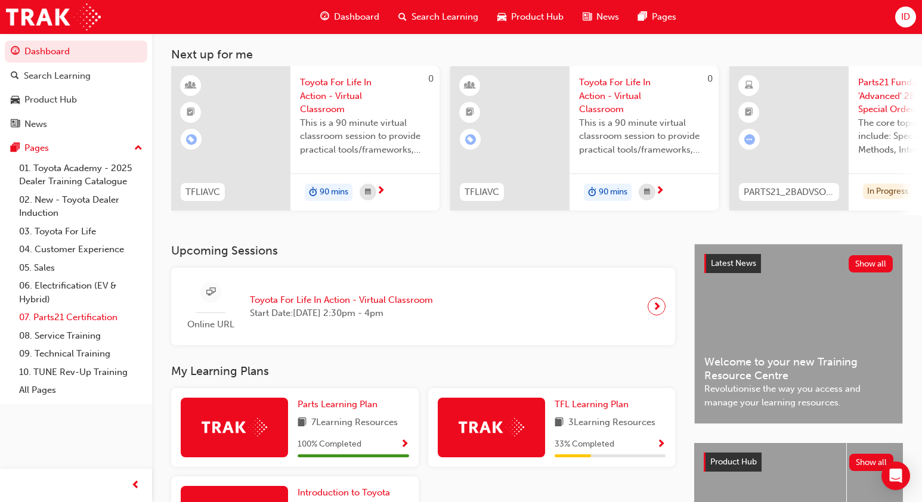
drag, startPoint x: 66, startPoint y: 312, endPoint x: 208, endPoint y: 306, distance: 142.6
click at [65, 312] on link "07. Parts21 Certification" at bounding box center [80, 317] width 133 height 18
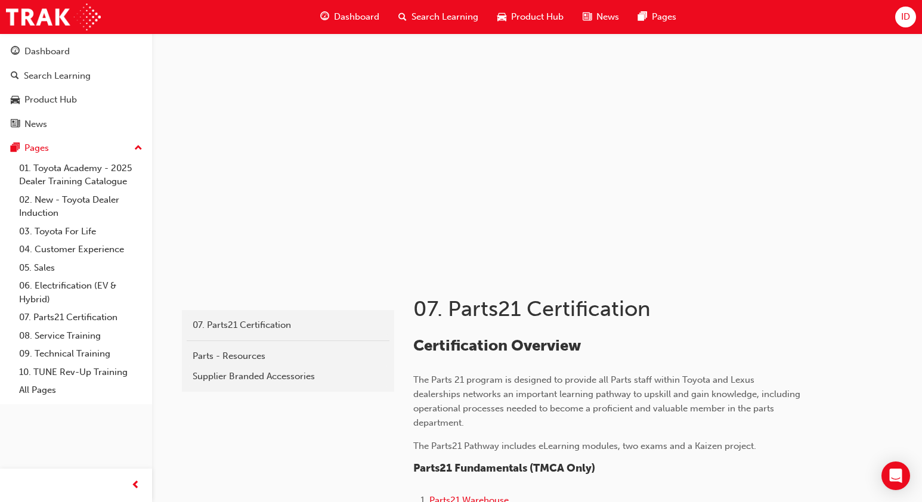
scroll to position [238, 0]
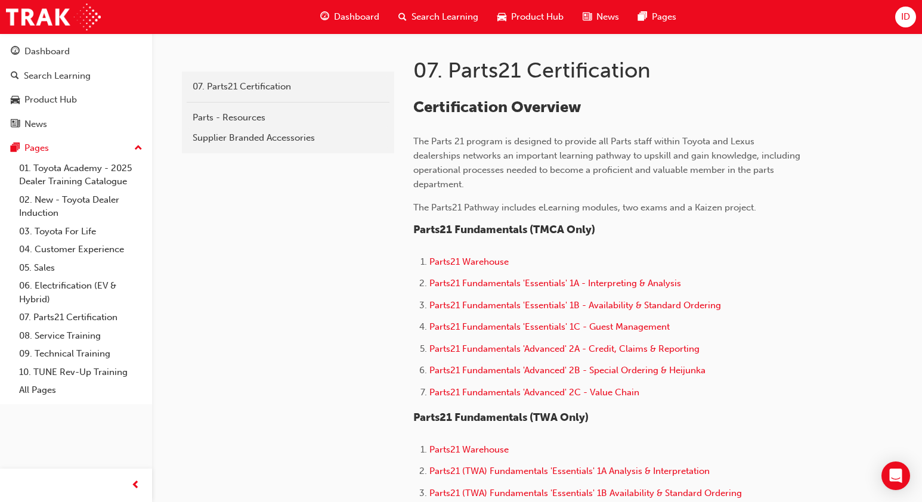
click at [559, 377] on li "Parts21 Fundamentals 'Advanced' 2B - Special Ordering & Heijunka" at bounding box center [614, 371] width 371 height 17
click at [560, 376] on li "Parts21 Fundamentals 'Advanced' 2B - Special Ordering & Heijunka" at bounding box center [614, 371] width 371 height 17
click at [526, 373] on span "Parts21 Fundamentals 'Advanced' 2B - Special Ordering & Heijunka" at bounding box center [567, 370] width 276 height 11
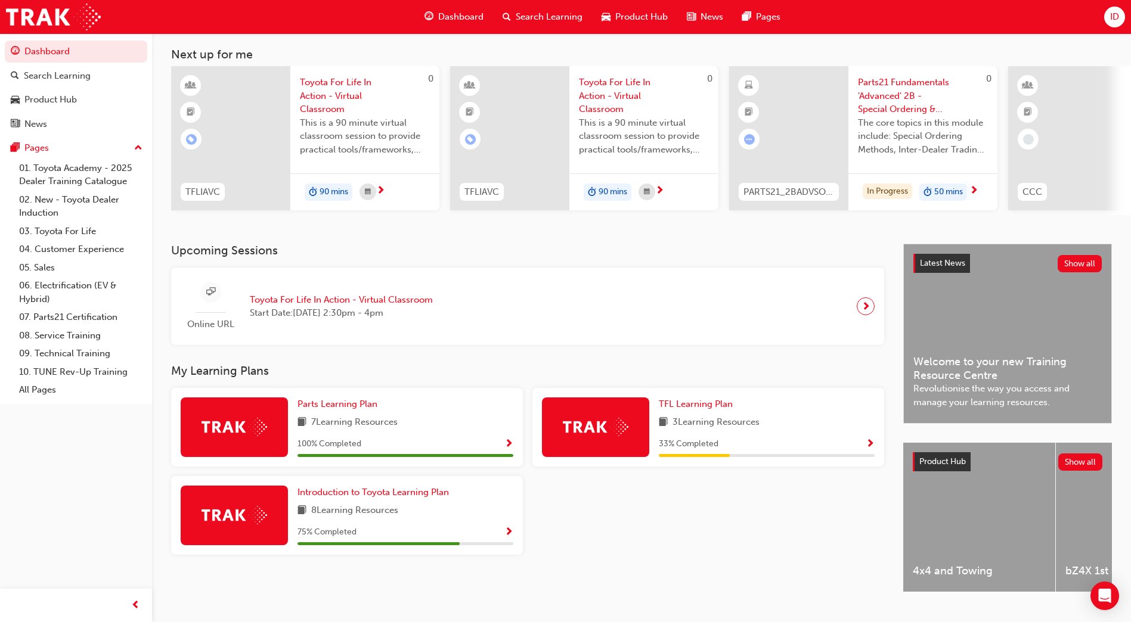
scroll to position [90, 0]
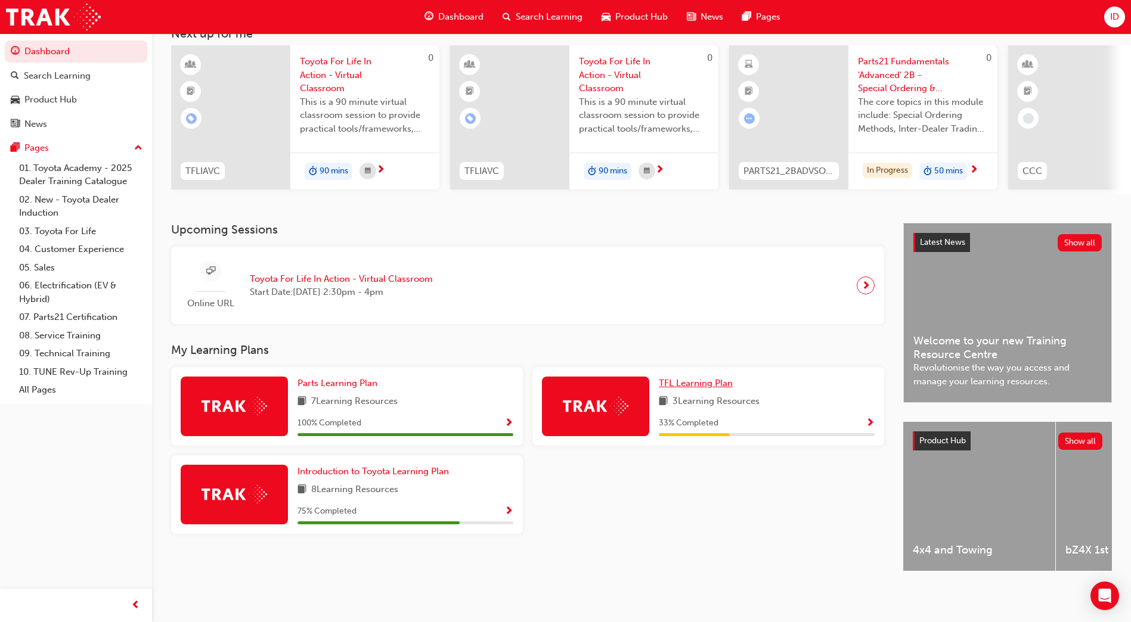
click at [682, 380] on span "TFL Learning Plan" at bounding box center [696, 383] width 74 height 11
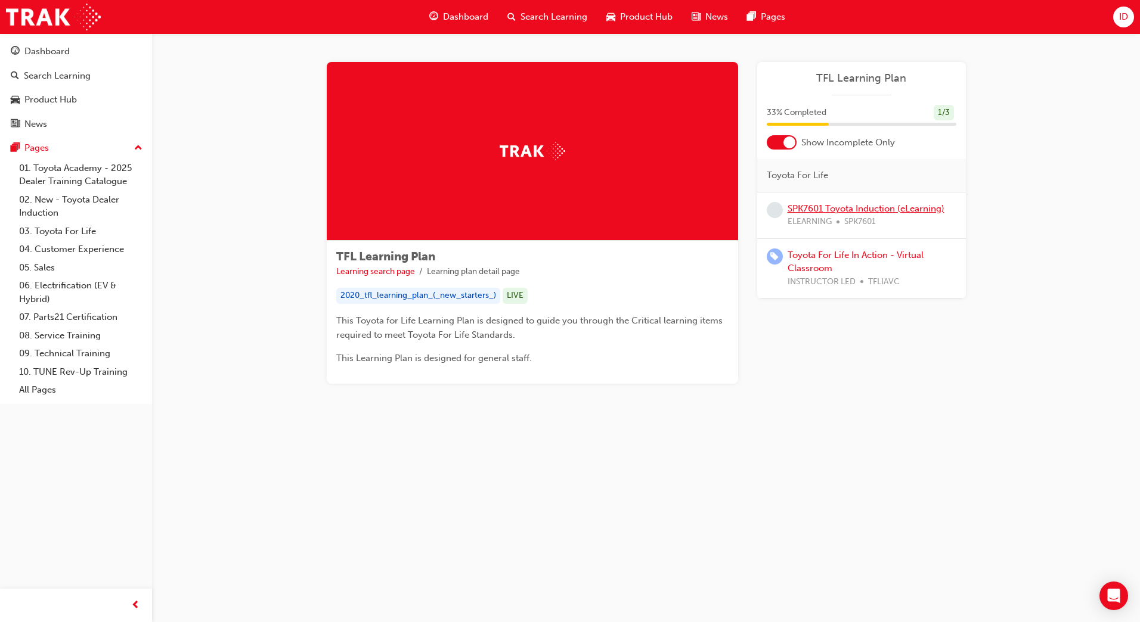
click at [826, 203] on link "SPK7601 Toyota Induction (eLearning)" at bounding box center [865, 208] width 157 height 11
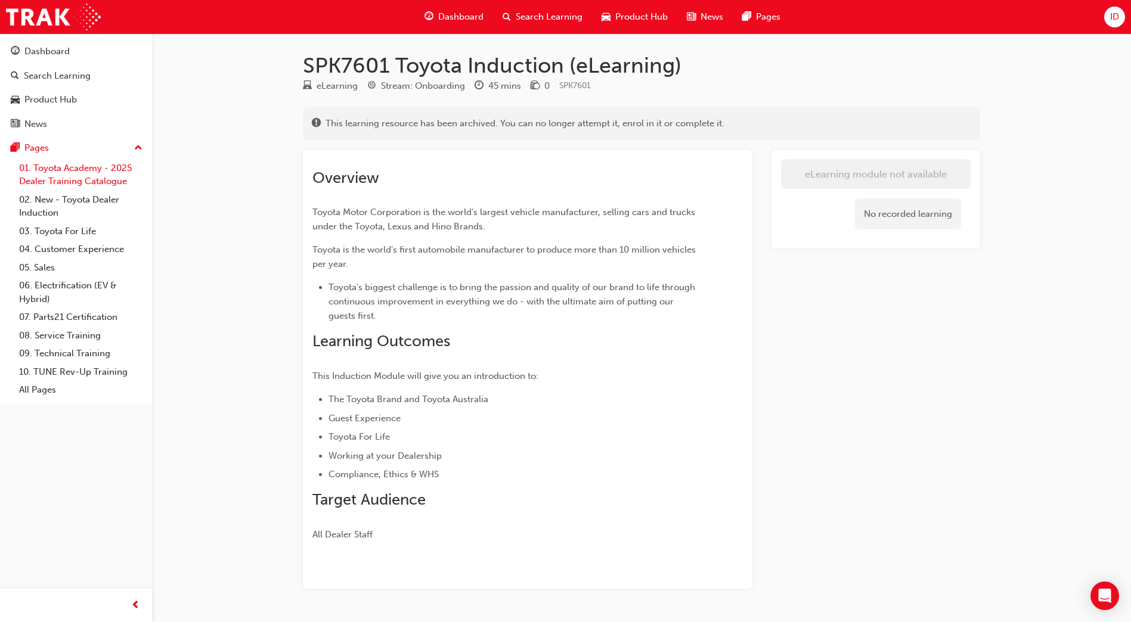
click at [91, 178] on link "01. Toyota Academy - 2025 Dealer Training Catalogue" at bounding box center [80, 175] width 133 height 32
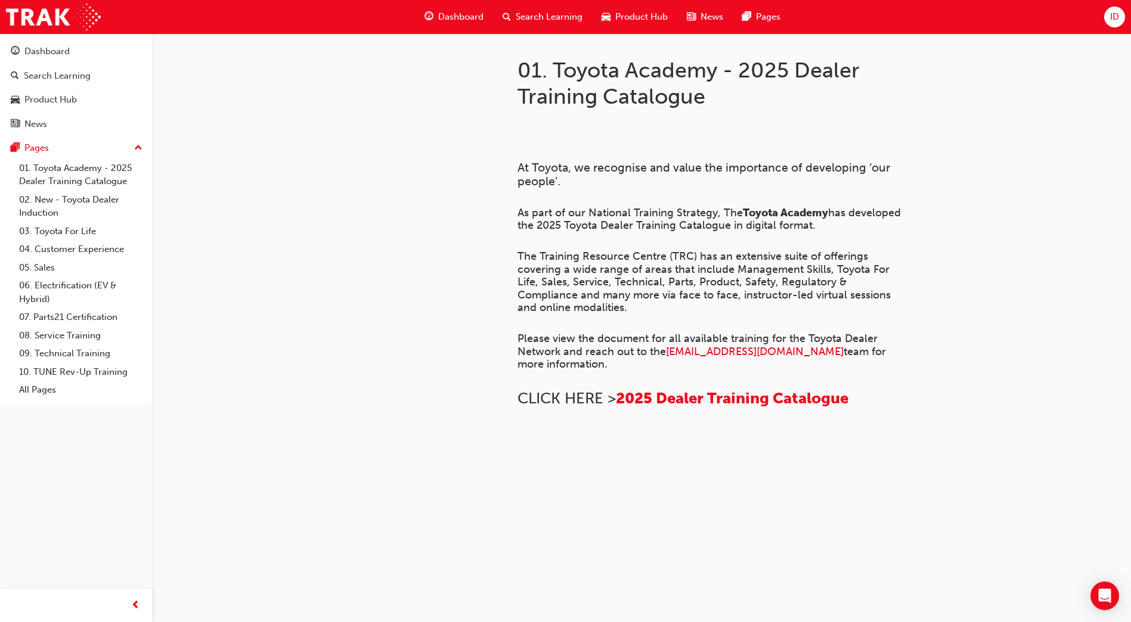
scroll to position [596, 0]
click at [92, 203] on link "02. New - Toyota Dealer Induction" at bounding box center [80, 207] width 133 height 32
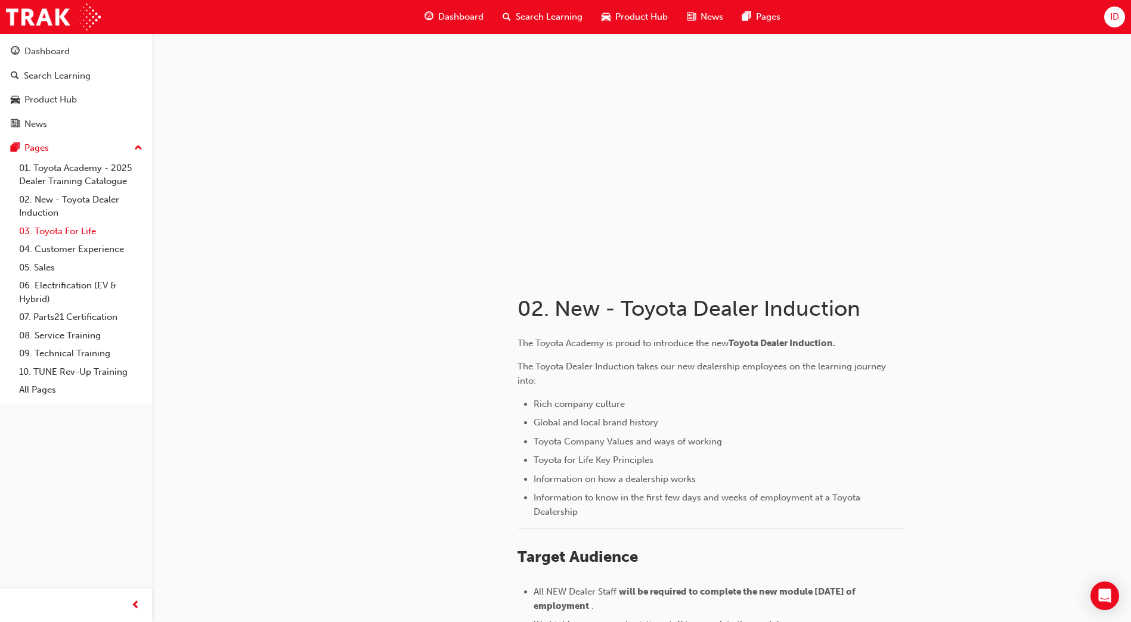
click at [49, 232] on link "03. Toyota For Life" at bounding box center [80, 231] width 133 height 18
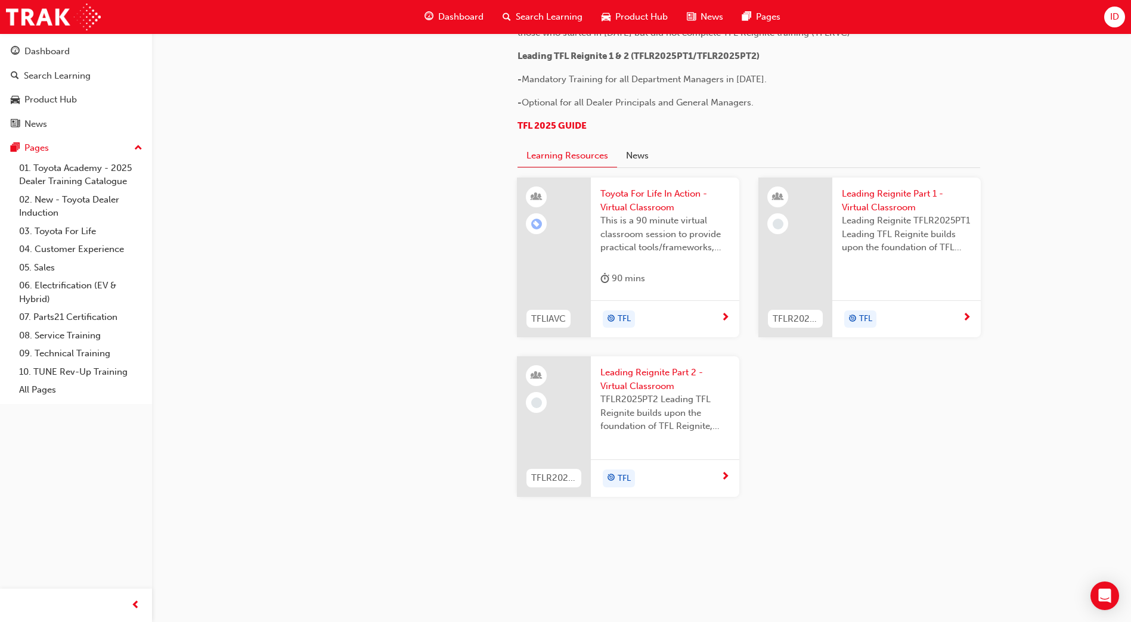
scroll to position [1073, 0]
click at [40, 253] on link "04. Customer Experience" at bounding box center [80, 249] width 133 height 18
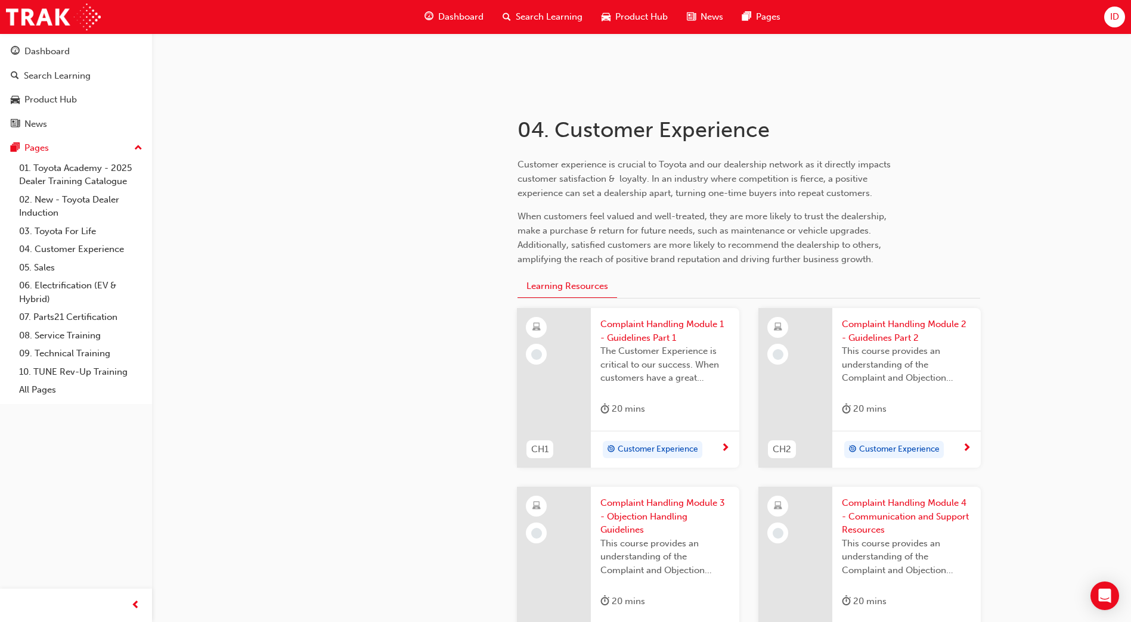
scroll to position [238, 0]
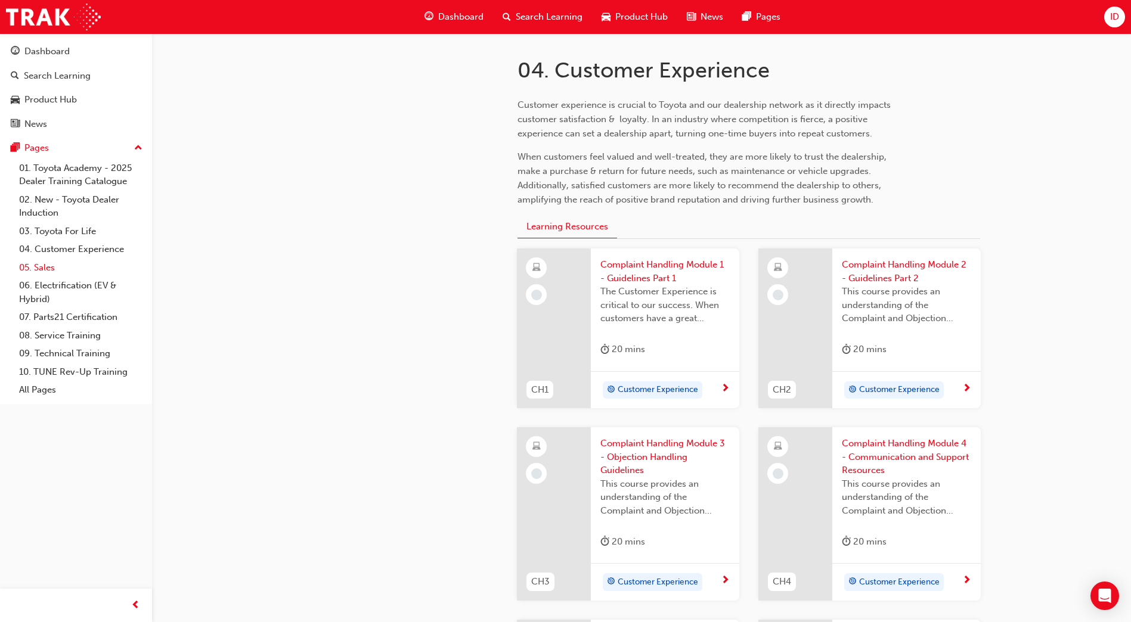
click at [57, 266] on link "05. Sales" at bounding box center [80, 268] width 133 height 18
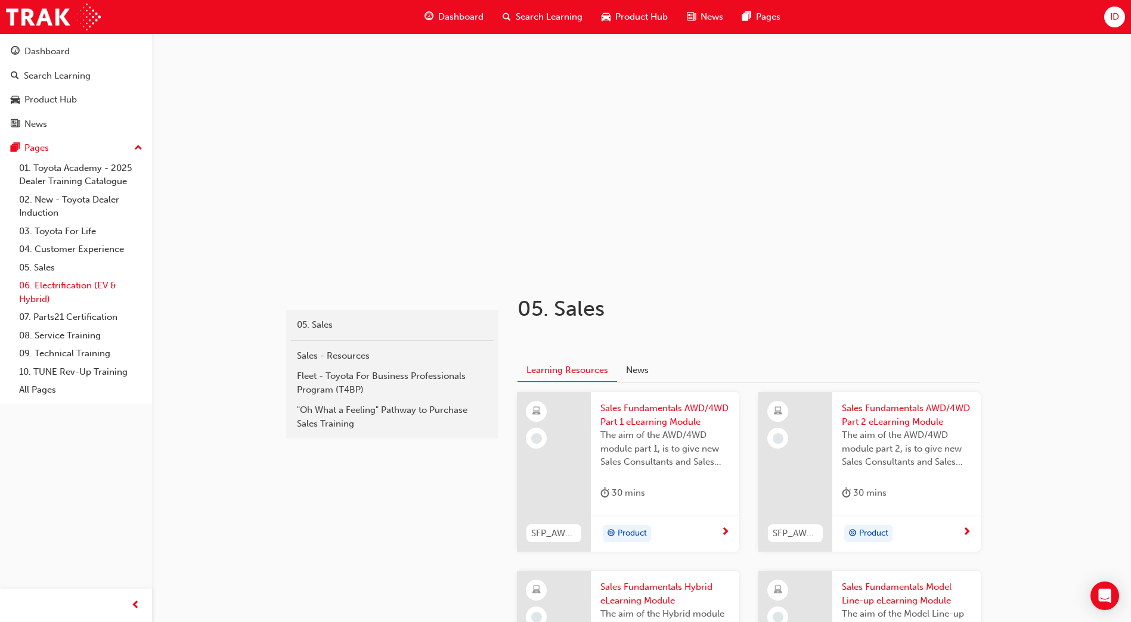
click at [44, 299] on link "06. Electrification (EV & Hybrid)" at bounding box center [80, 293] width 133 height 32
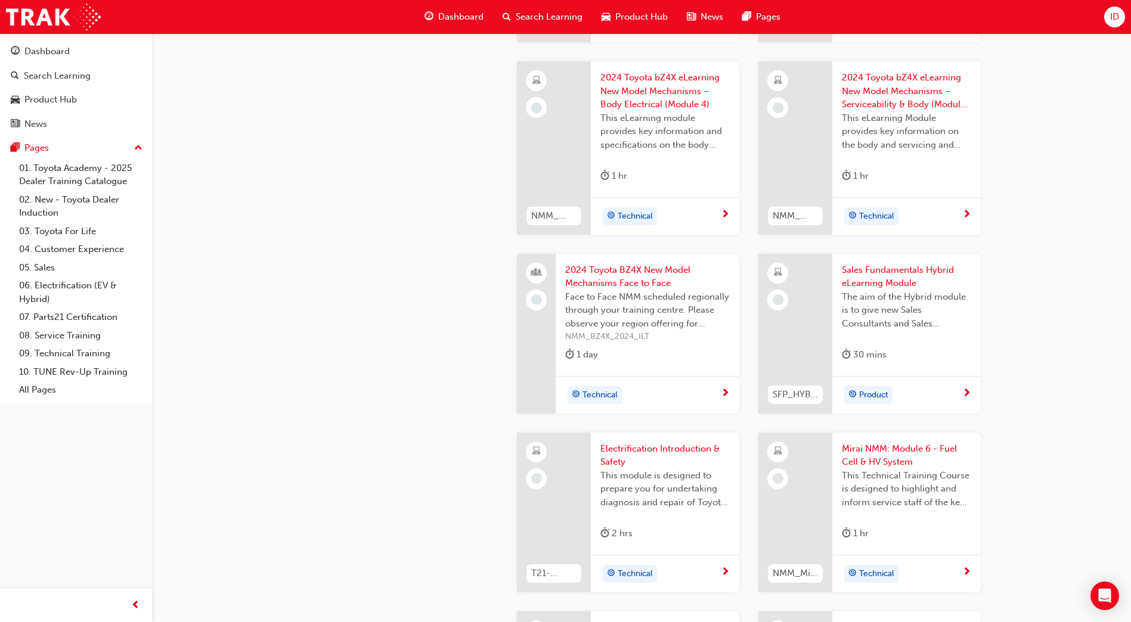
scroll to position [1133, 0]
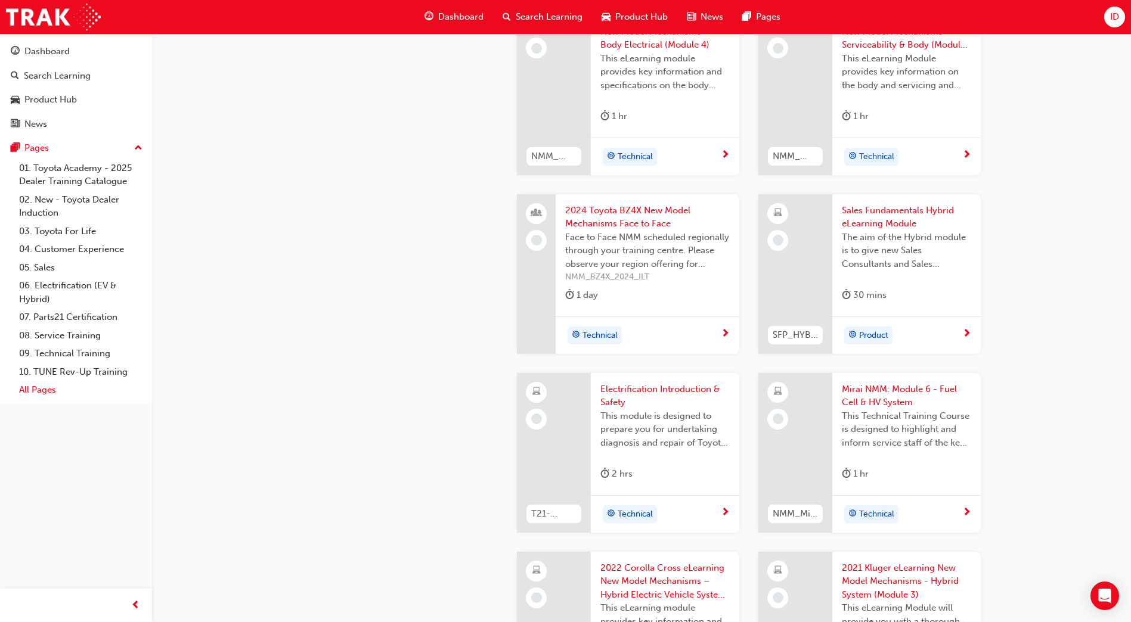
click at [37, 382] on link "All Pages" at bounding box center [80, 390] width 133 height 18
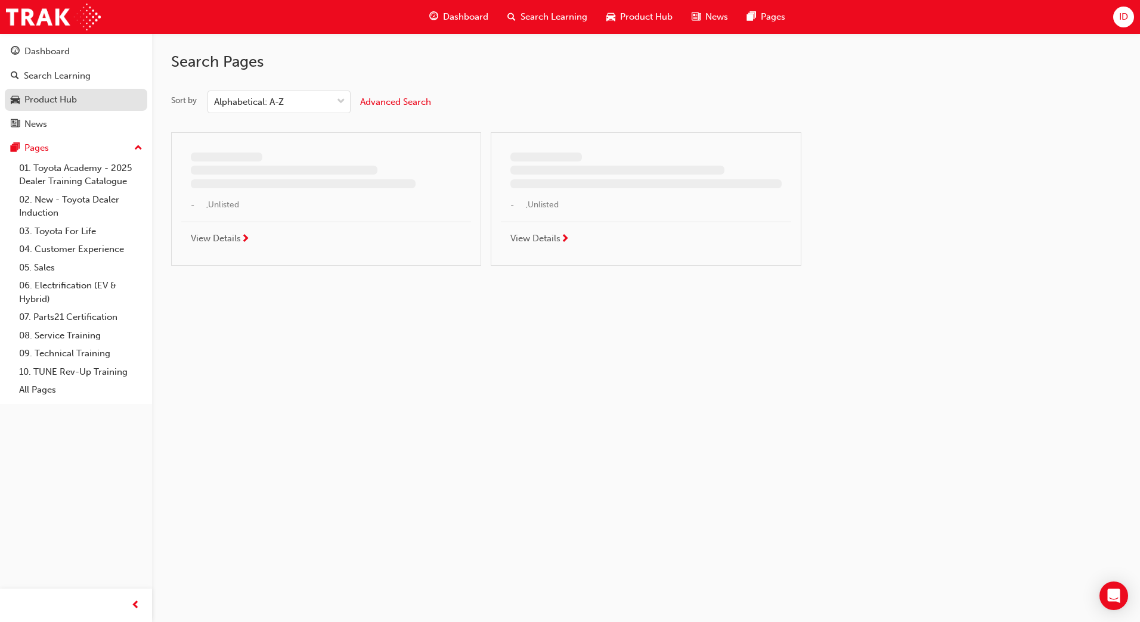
click at [58, 105] on div "Product Hub" at bounding box center [50, 100] width 52 height 14
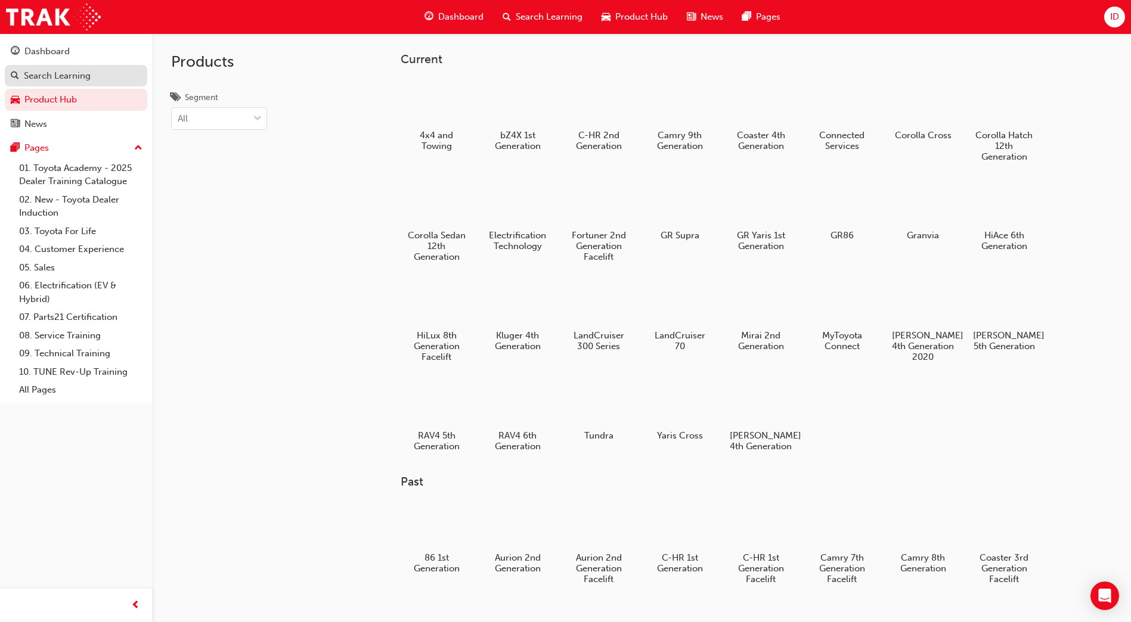
click at [58, 82] on div "Search Learning" at bounding box center [57, 76] width 67 height 14
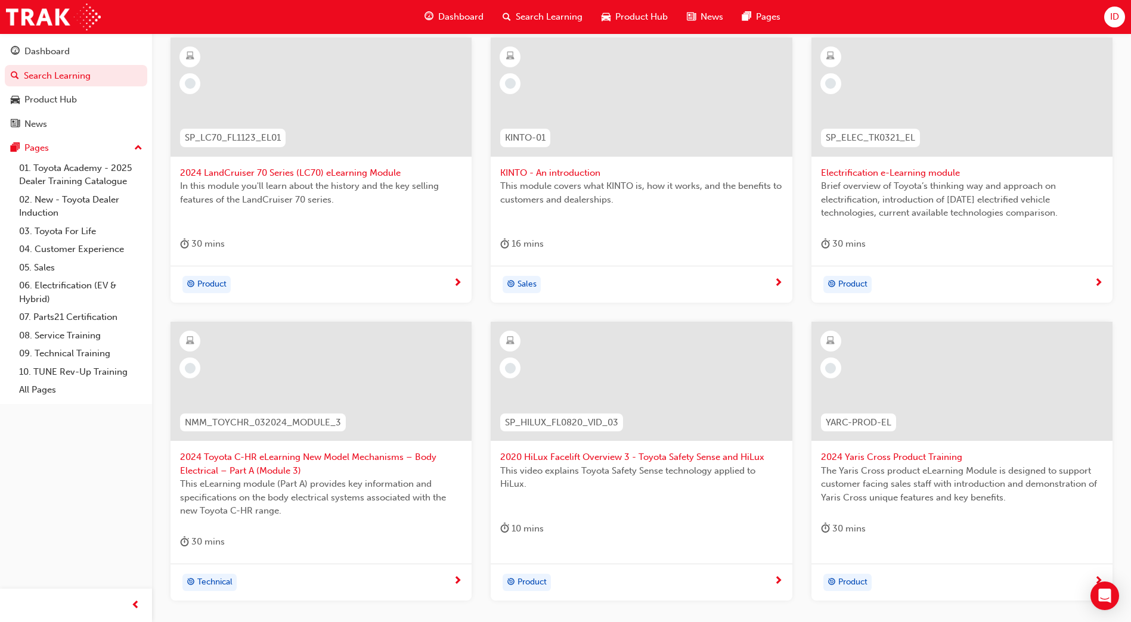
scroll to position [363, 0]
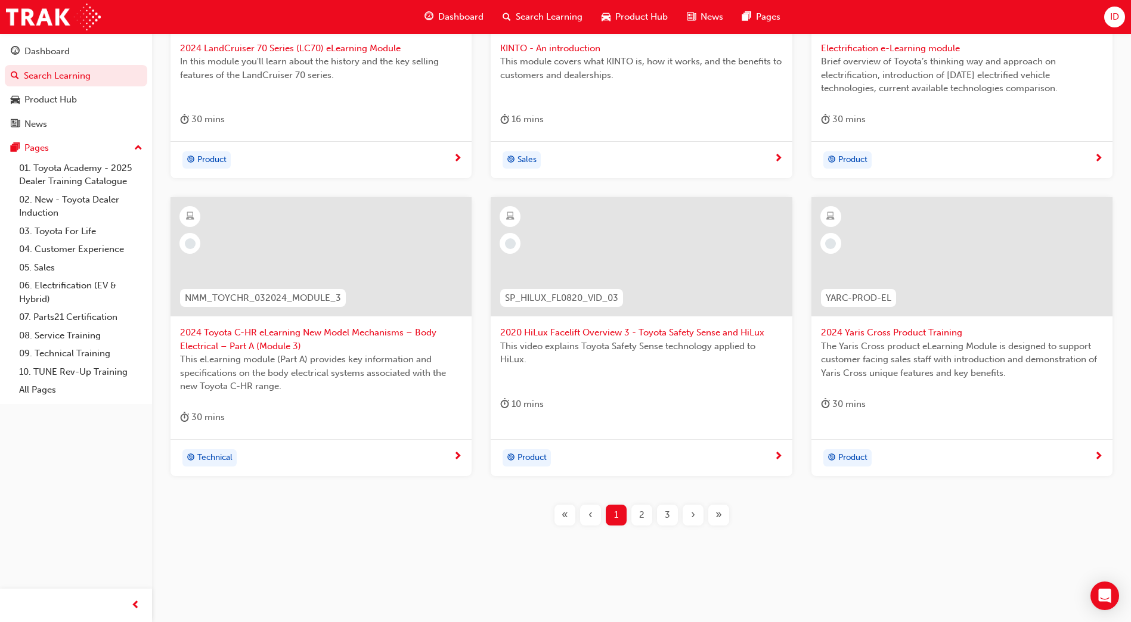
click at [639, 517] on span "2" at bounding box center [641, 515] width 5 height 14
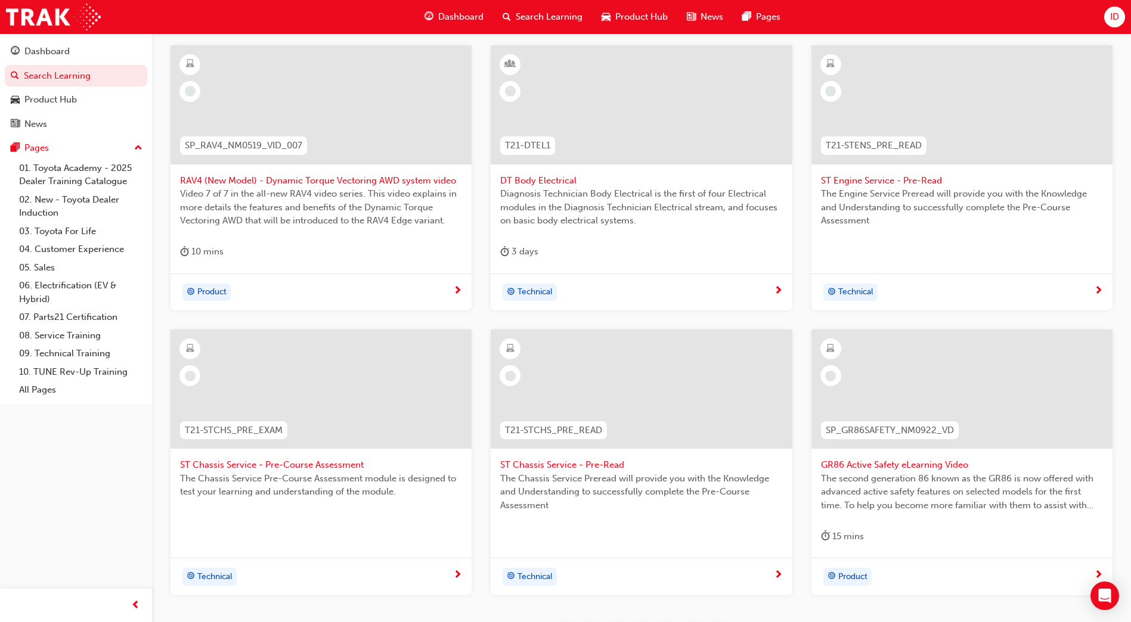
scroll to position [350, 0]
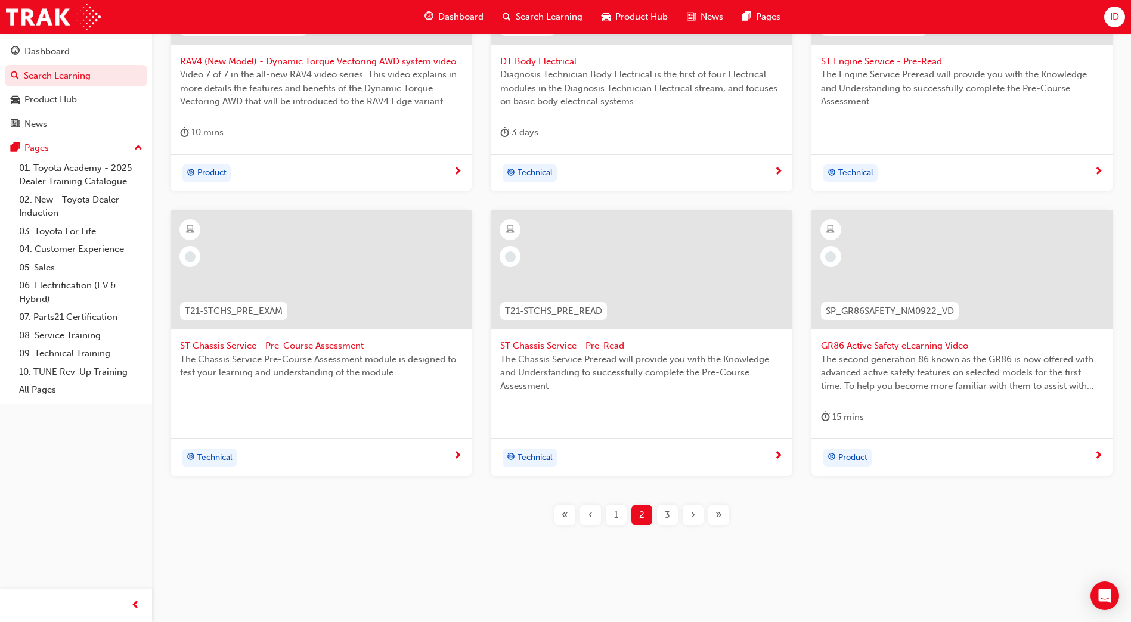
click at [665, 518] on span "3" at bounding box center [667, 515] width 5 height 14
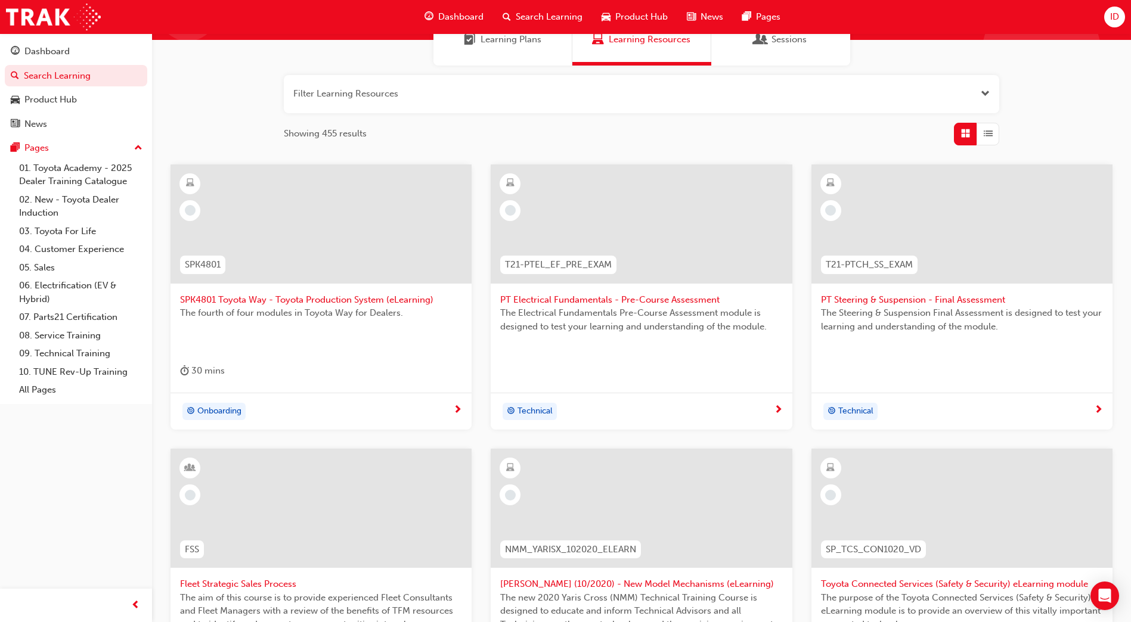
scroll to position [350, 0]
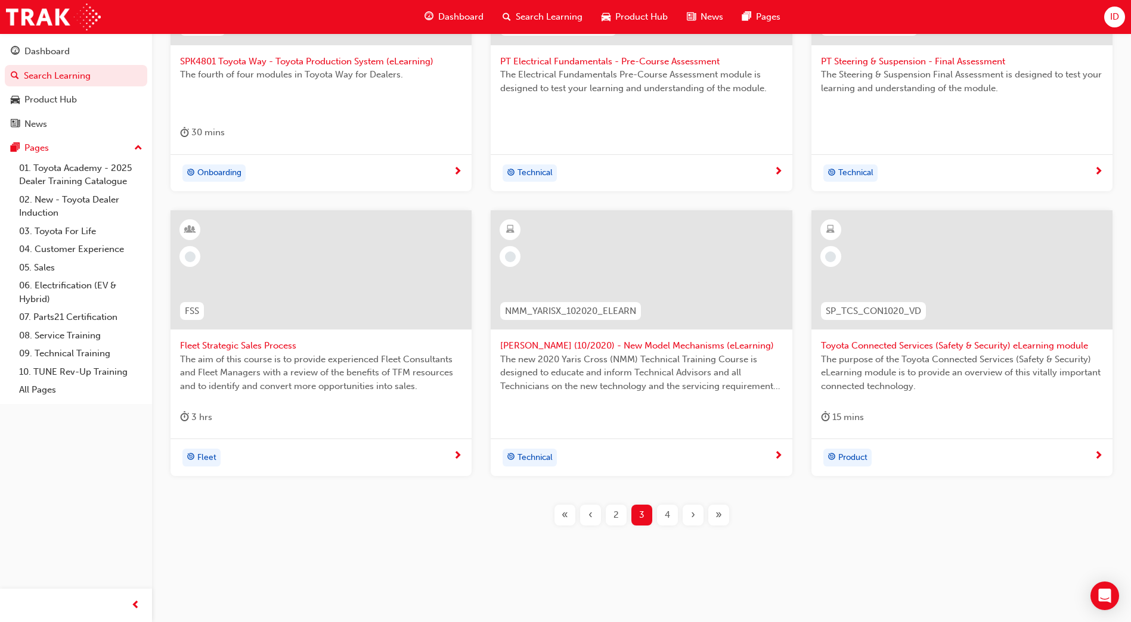
click at [663, 513] on div "4" at bounding box center [667, 515] width 21 height 21
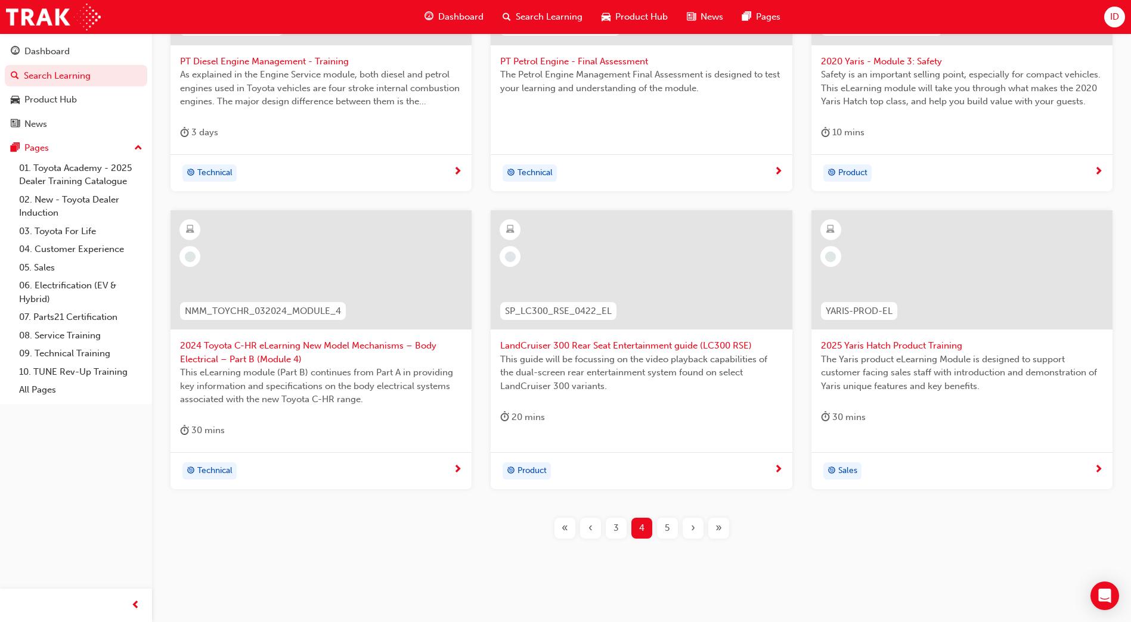
scroll to position [290, 0]
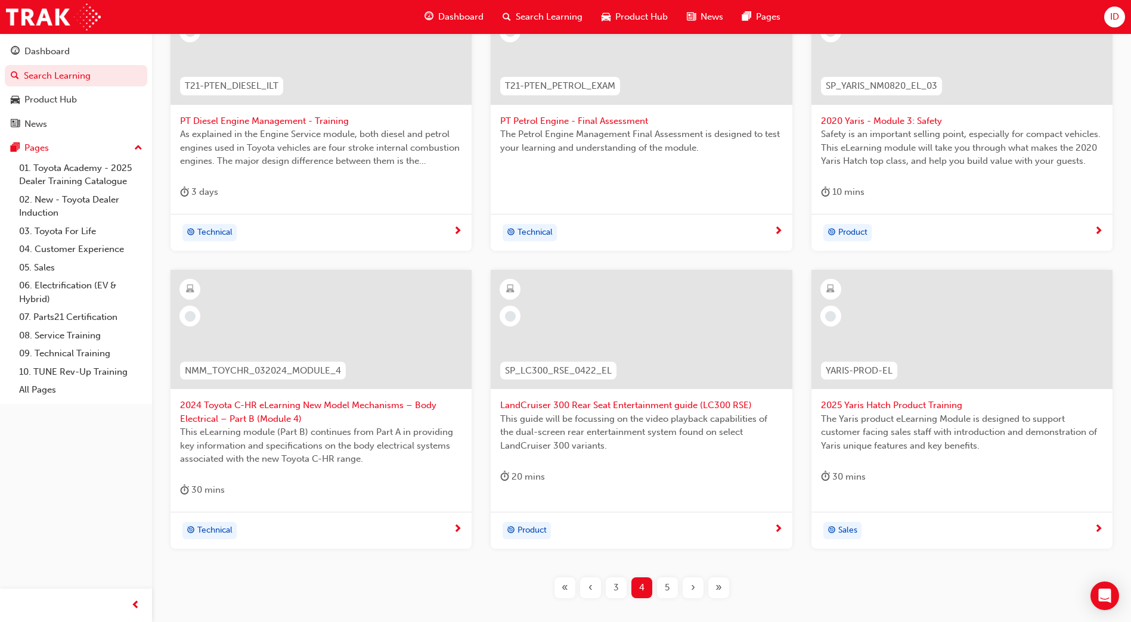
click at [663, 585] on div "5" at bounding box center [667, 588] width 21 height 21
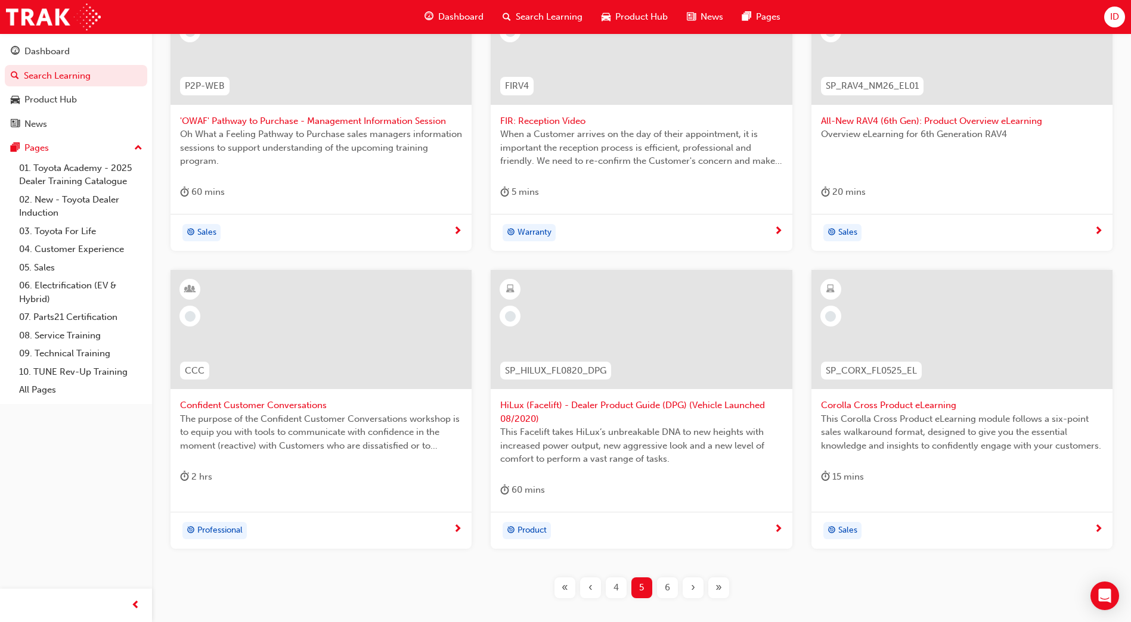
click at [672, 597] on div "6" at bounding box center [667, 588] width 21 height 21
